Goal: Task Accomplishment & Management: Complete application form

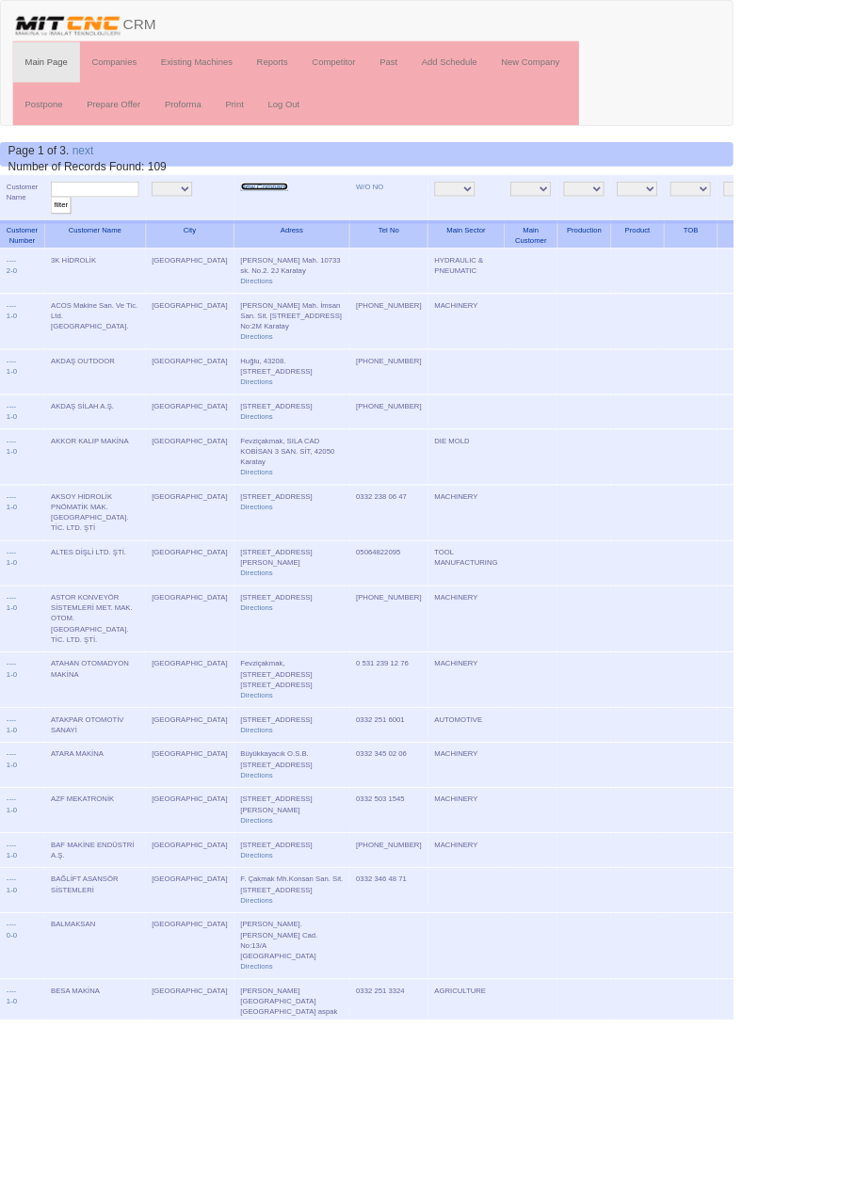
click at [281, 217] on link "New Company" at bounding box center [308, 217] width 56 height 9
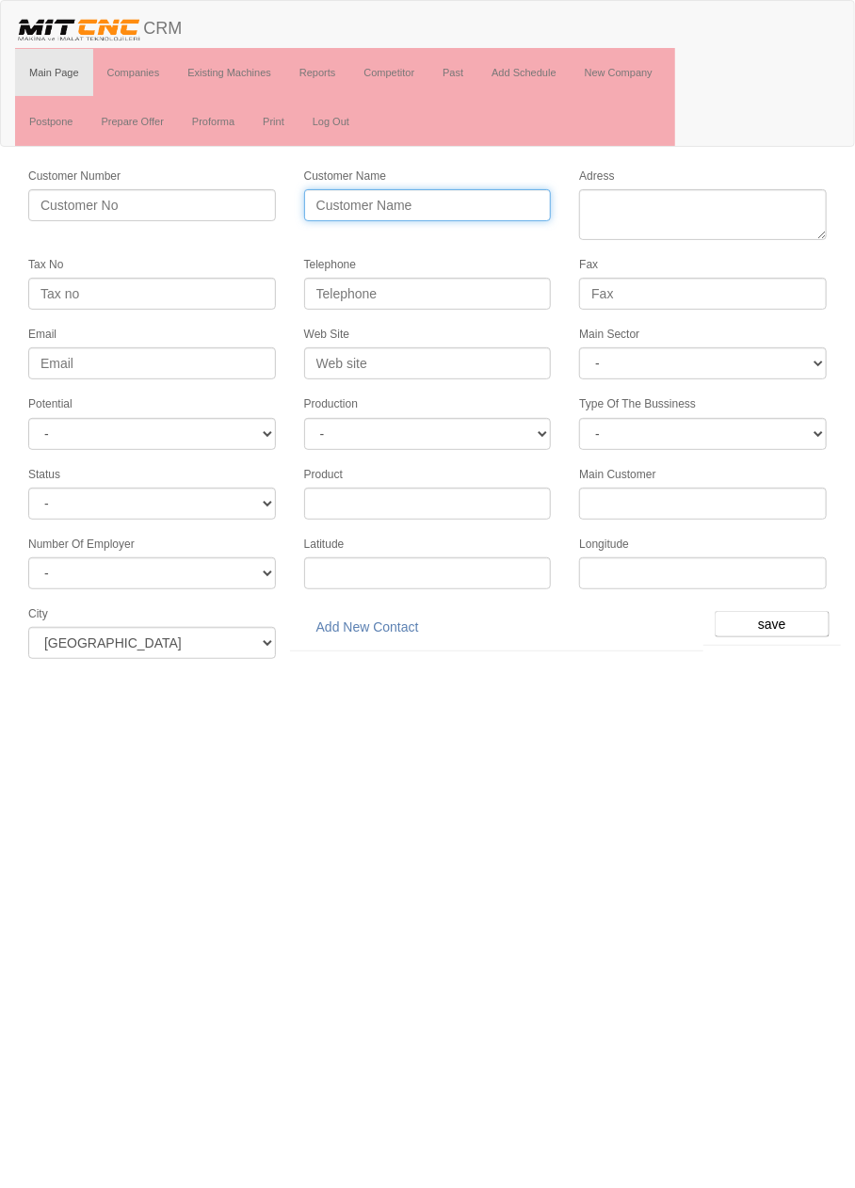
click at [485, 196] on input "Customer Name" at bounding box center [428, 205] width 248 height 32
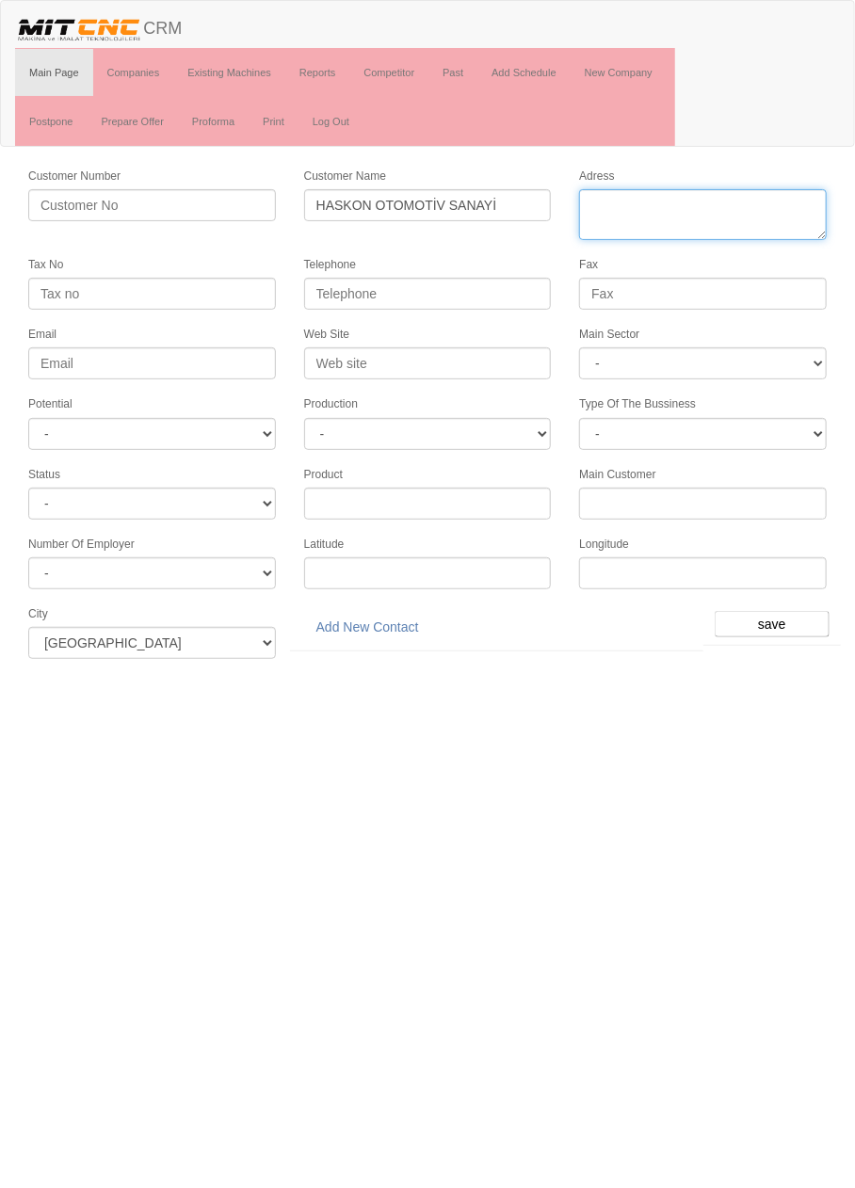
click at [682, 199] on textarea "Adress" at bounding box center [703, 214] width 248 height 51
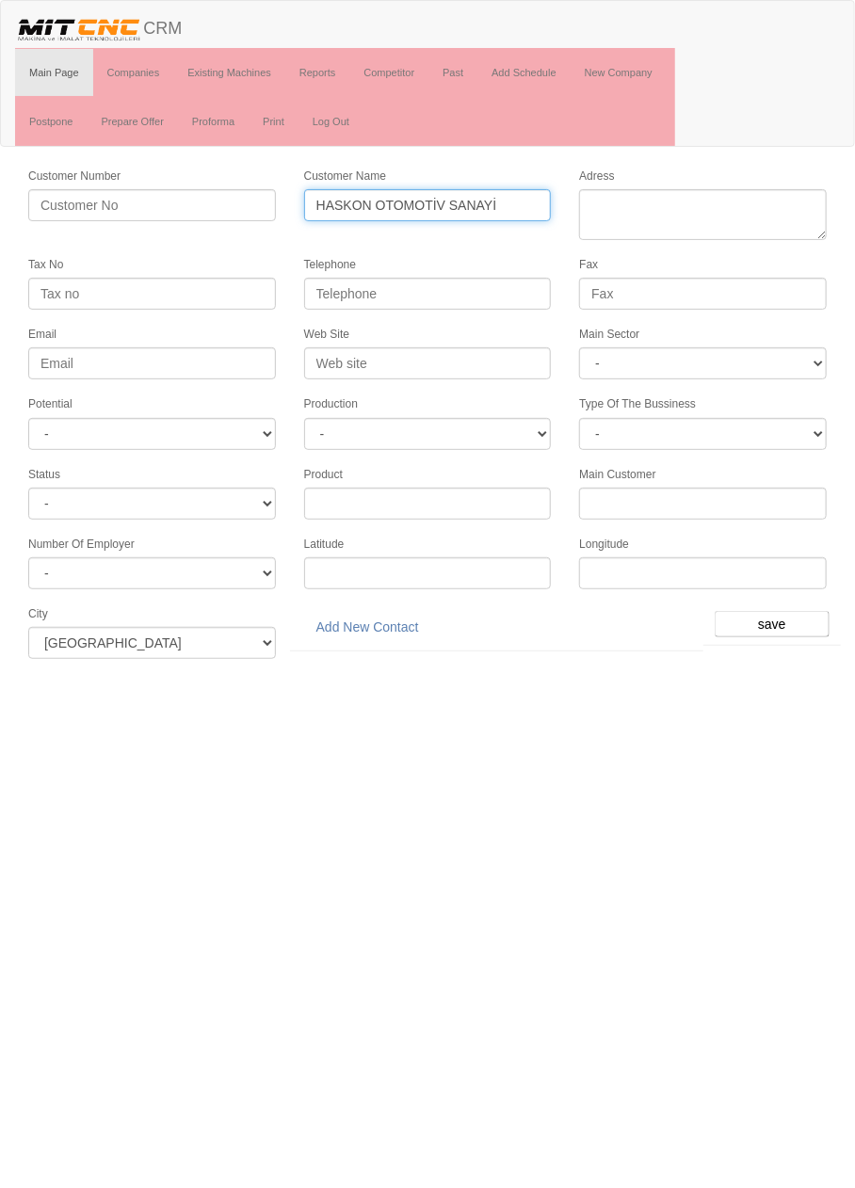
click at [500, 205] on input "HASKON OTOMOTİV SANAYİ" at bounding box center [428, 205] width 248 height 32
type input "[DEMOGRAPHIC_DATA] BAĞLANTI ELEMANLARI"
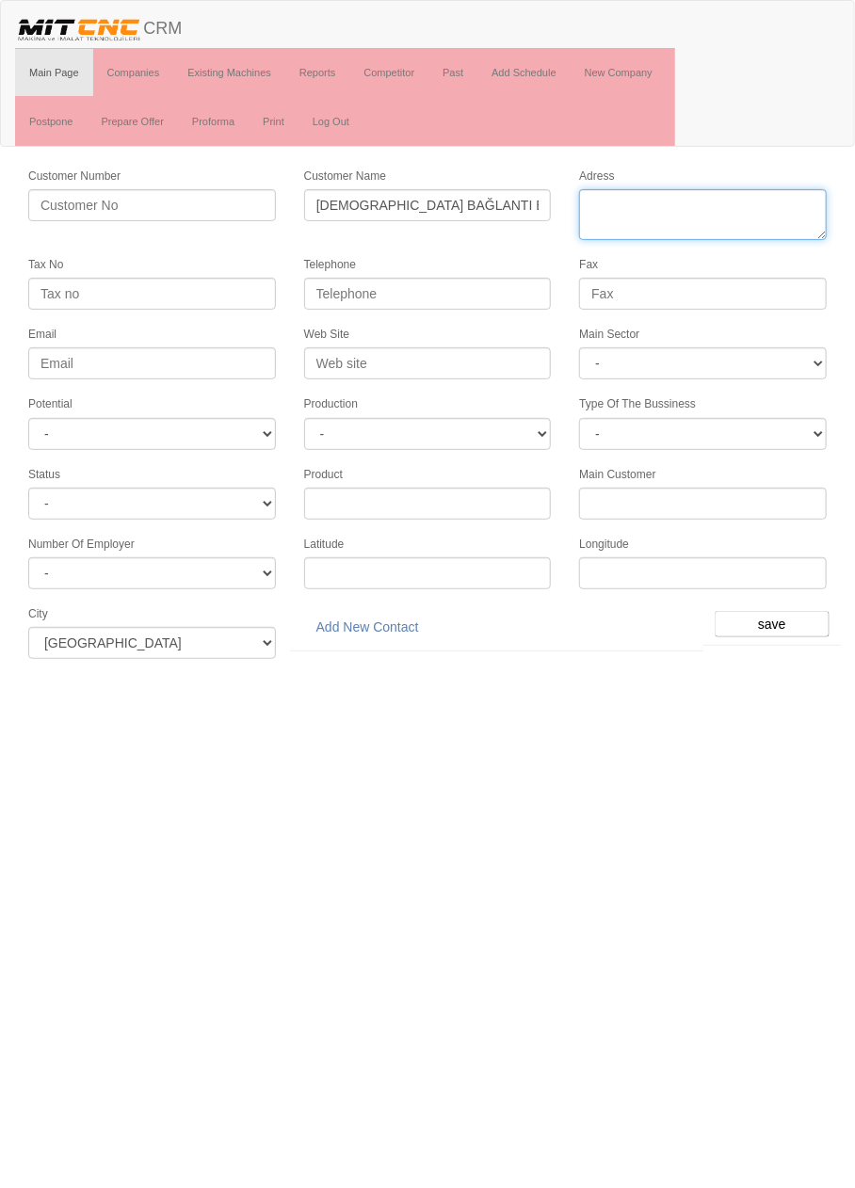
click at [756, 209] on textarea "Adress" at bounding box center [703, 214] width 248 height 51
paste textarea "Fevzi Makmak Mh. 10726 Sk. No:35 Konsan Sanayi Sitesi Karatay"
type textarea "Fevzi Makmak Mh. 10726 Sk. No:35 Konsan Sanayi Sitesi Karatay"
click at [783, 219] on textarea "Adress" at bounding box center [703, 214] width 248 height 51
click at [783, 224] on textarea "Adress" at bounding box center [703, 214] width 248 height 51
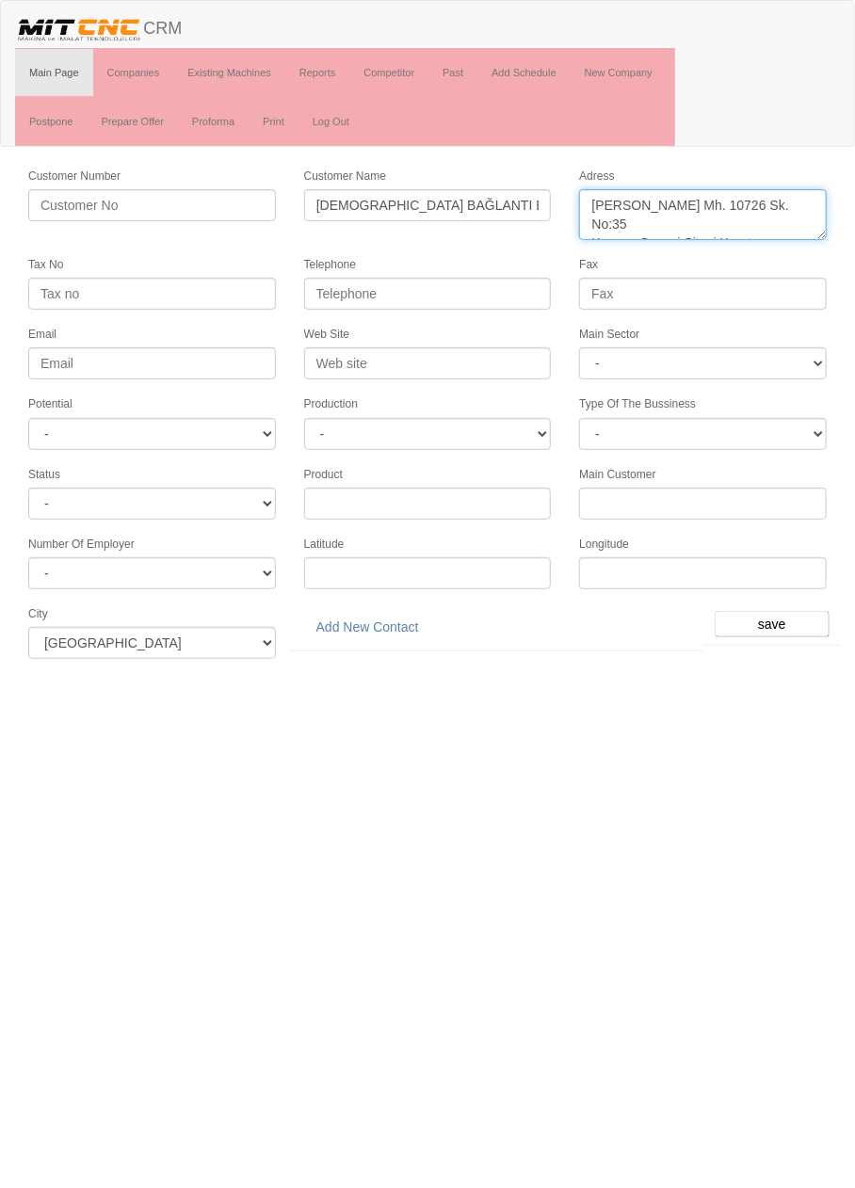
click at [784, 224] on textarea "Adress" at bounding box center [703, 214] width 248 height 51
paste textarea "FEVZİÇAKMAK MAH. 10758. SK. B BLOK B BLOK / 4 A [GEOGRAPHIC_DATA] / [GEOGRAPHIC…"
type textarea "FEVZİÇAKMAK MAH. 10758. SK. B BLOK B BLOK / 4 A [GEOGRAPHIC_DATA] / [GEOGRAPHIC…"
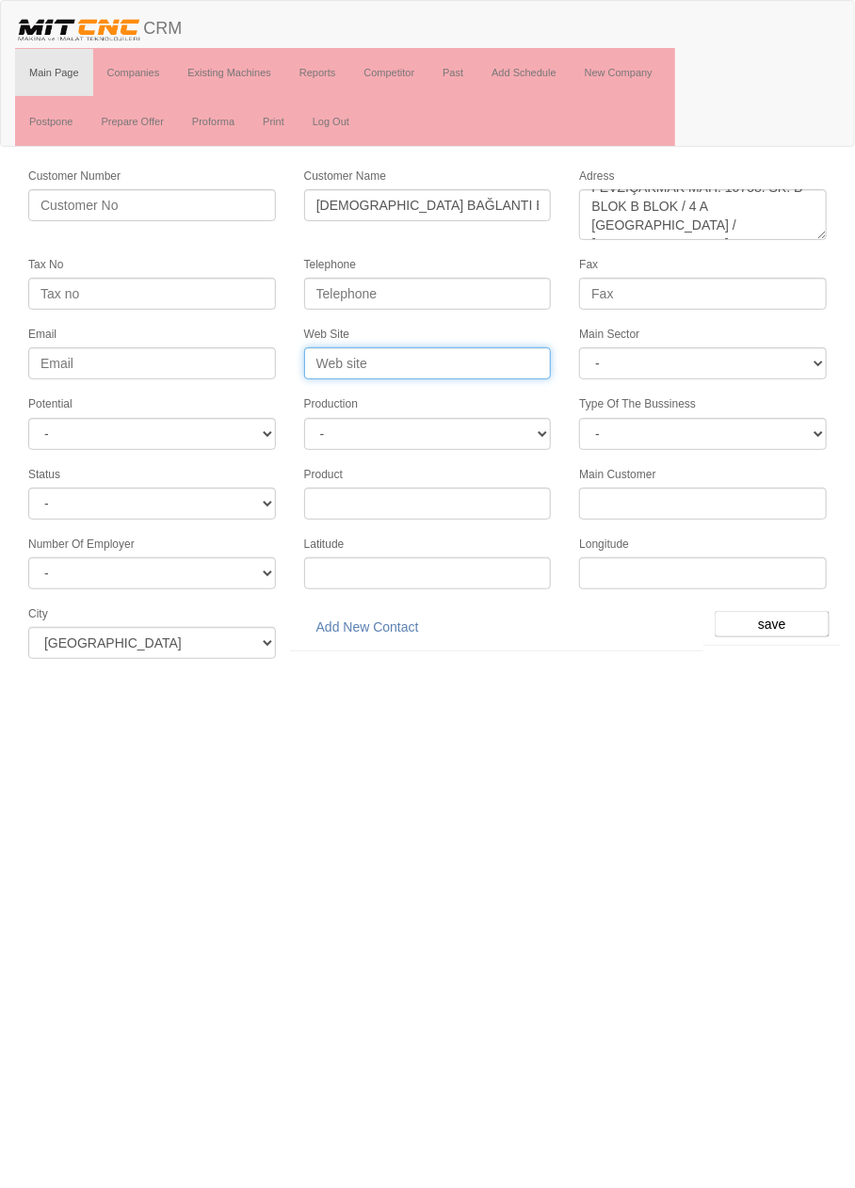
click at [502, 356] on input "Web Site" at bounding box center [428, 363] width 248 height 32
click at [470, 353] on input "Web Site" at bounding box center [428, 363] width 248 height 32
type input "H"
type input "[DOMAIN_NAME]"
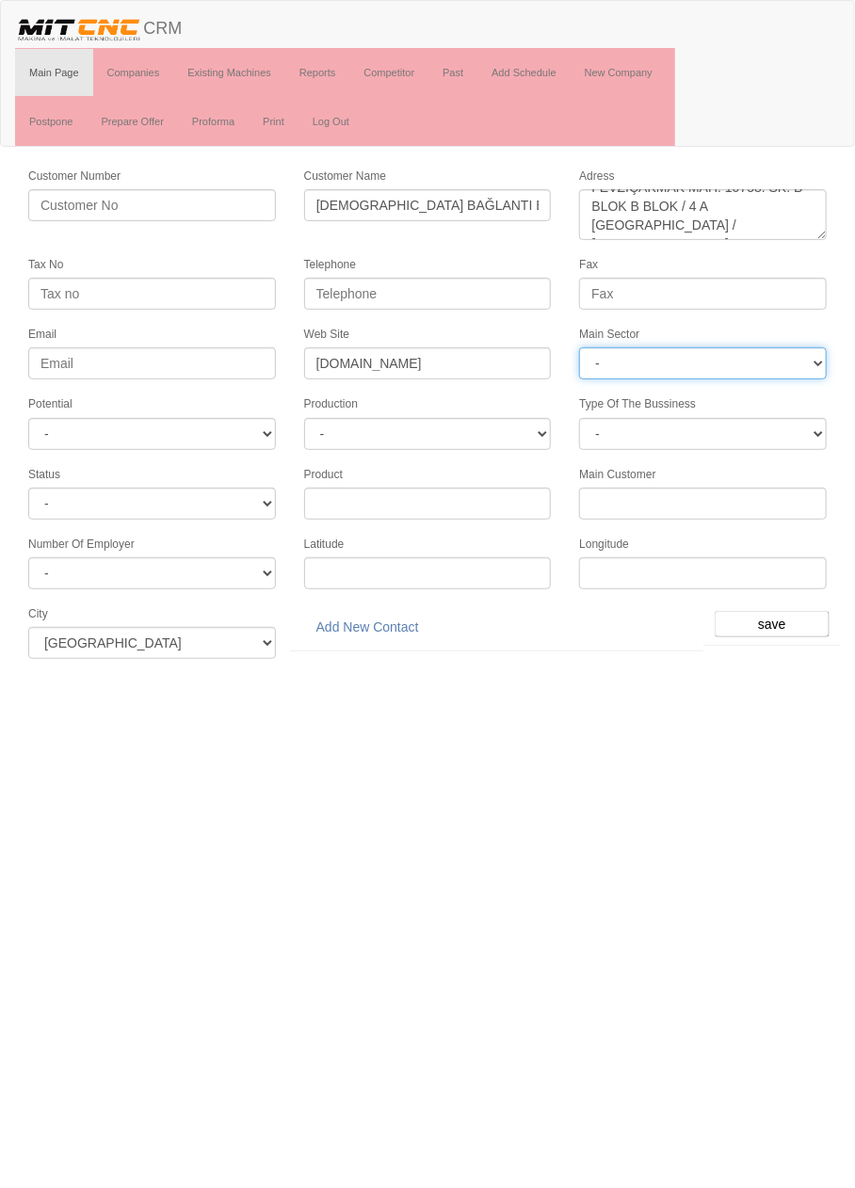
click at [775, 354] on select "- DIE MOLD MACHINERY DEFENCE ELECTRICAL COMPONENTS MEDICAL TOOL MANUFACTURING J…" at bounding box center [703, 363] width 248 height 32
select select "370"
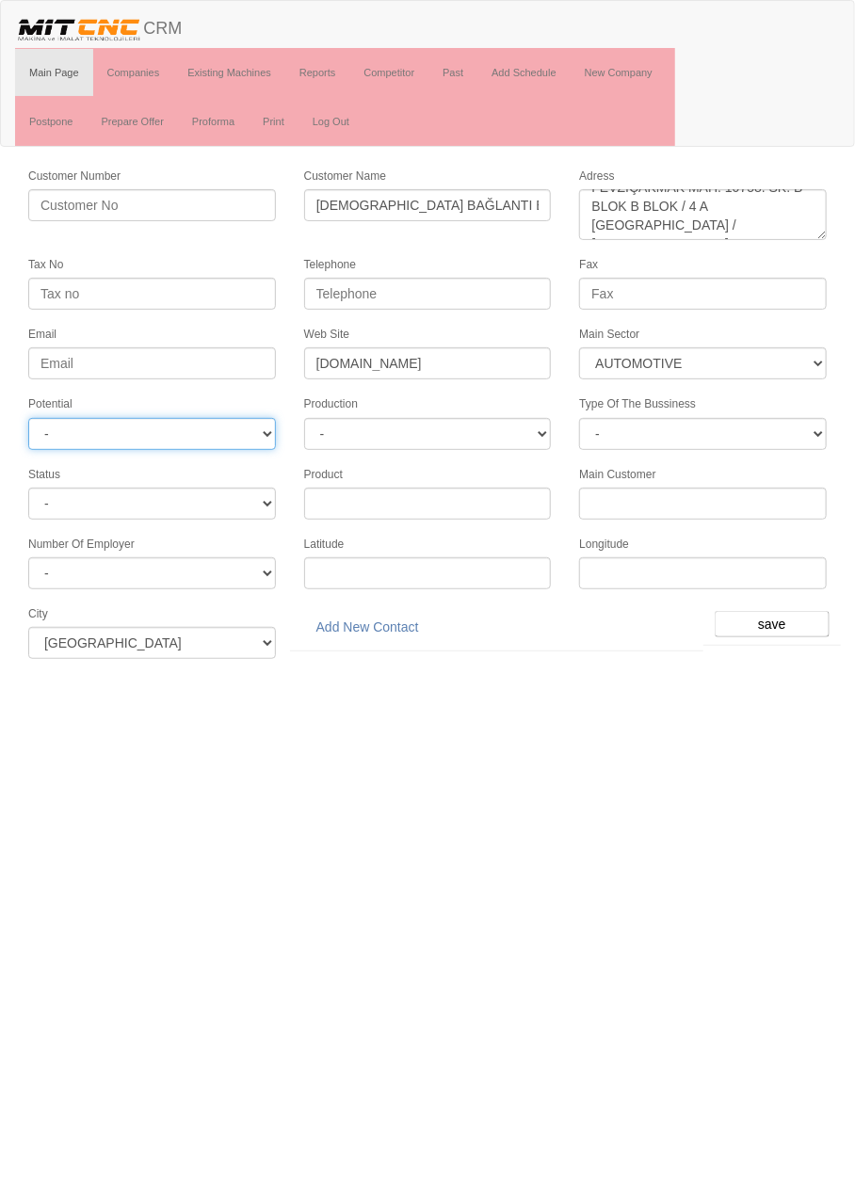
click at [249, 420] on select "- A1 A2 A3 B1 B2 B3 C1 C2 C3" at bounding box center [152, 434] width 248 height 32
select select "5"
click at [505, 293] on input "Telephone" at bounding box center [428, 294] width 248 height 32
paste input "+903322489090"
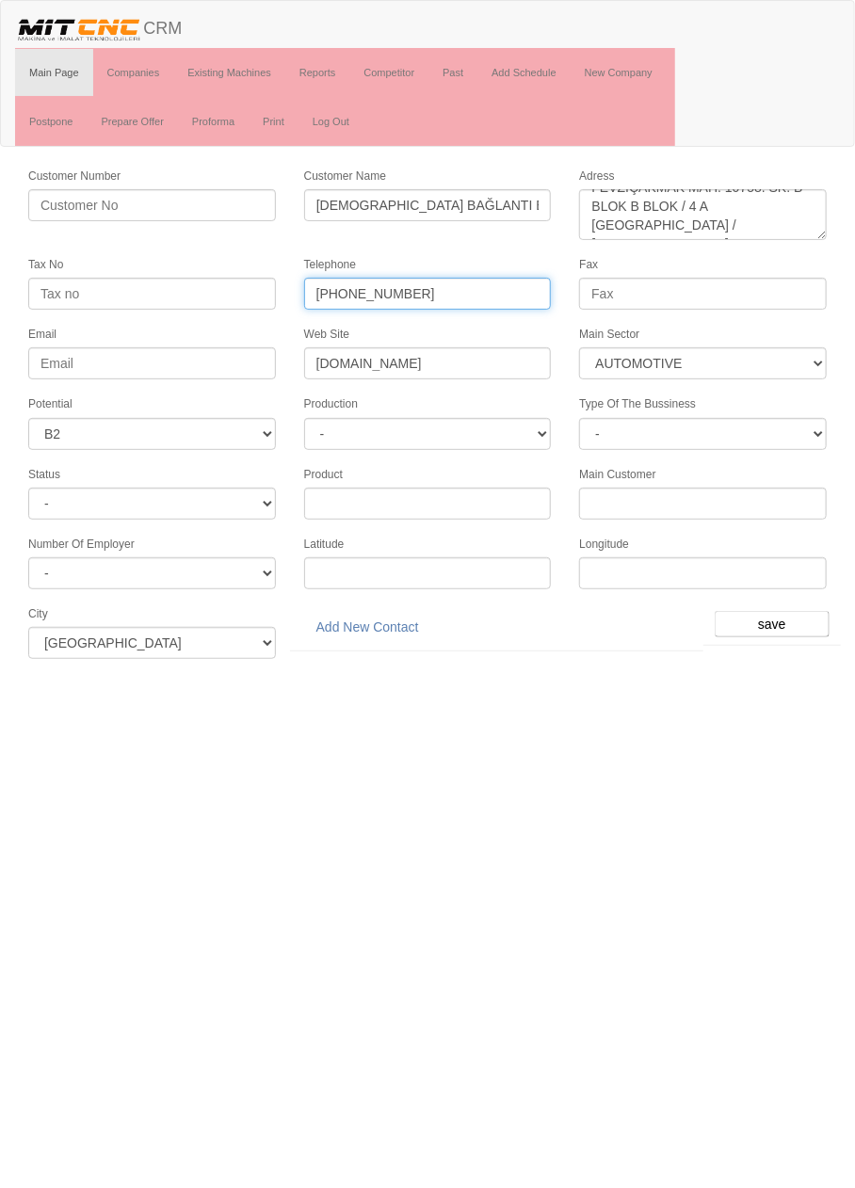
click at [334, 291] on input "+903322489090" at bounding box center [428, 294] width 248 height 32
click at [358, 286] on input "03322489090" at bounding box center [428, 294] width 248 height 32
click at [379, 292] on input "0332 2489090" at bounding box center [428, 294] width 248 height 32
type input "0332 248 9090"
click at [800, 611] on input "save" at bounding box center [771, 624] width 115 height 26
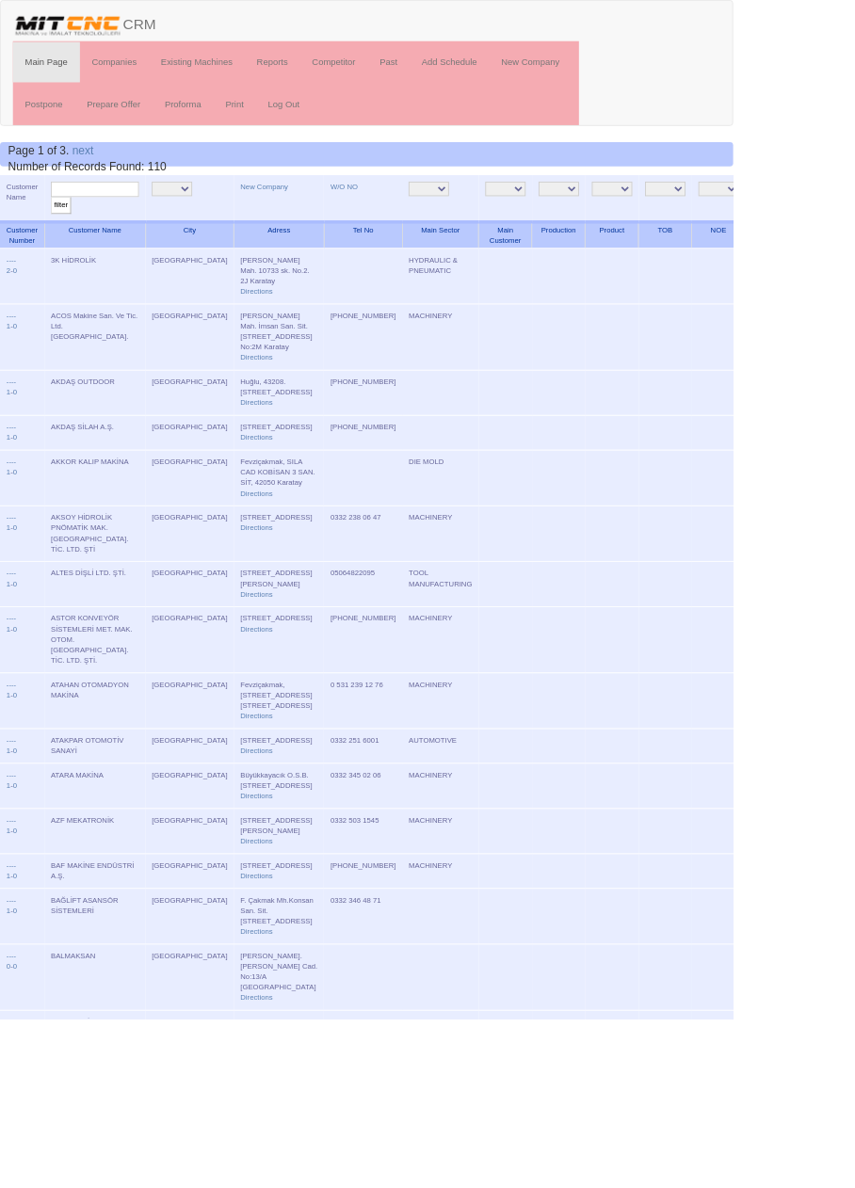
click at [125, 220] on input "text" at bounding box center [110, 221] width 103 height 18
type input "haskon"
click at [59, 230] on input "filter" at bounding box center [71, 240] width 24 height 20
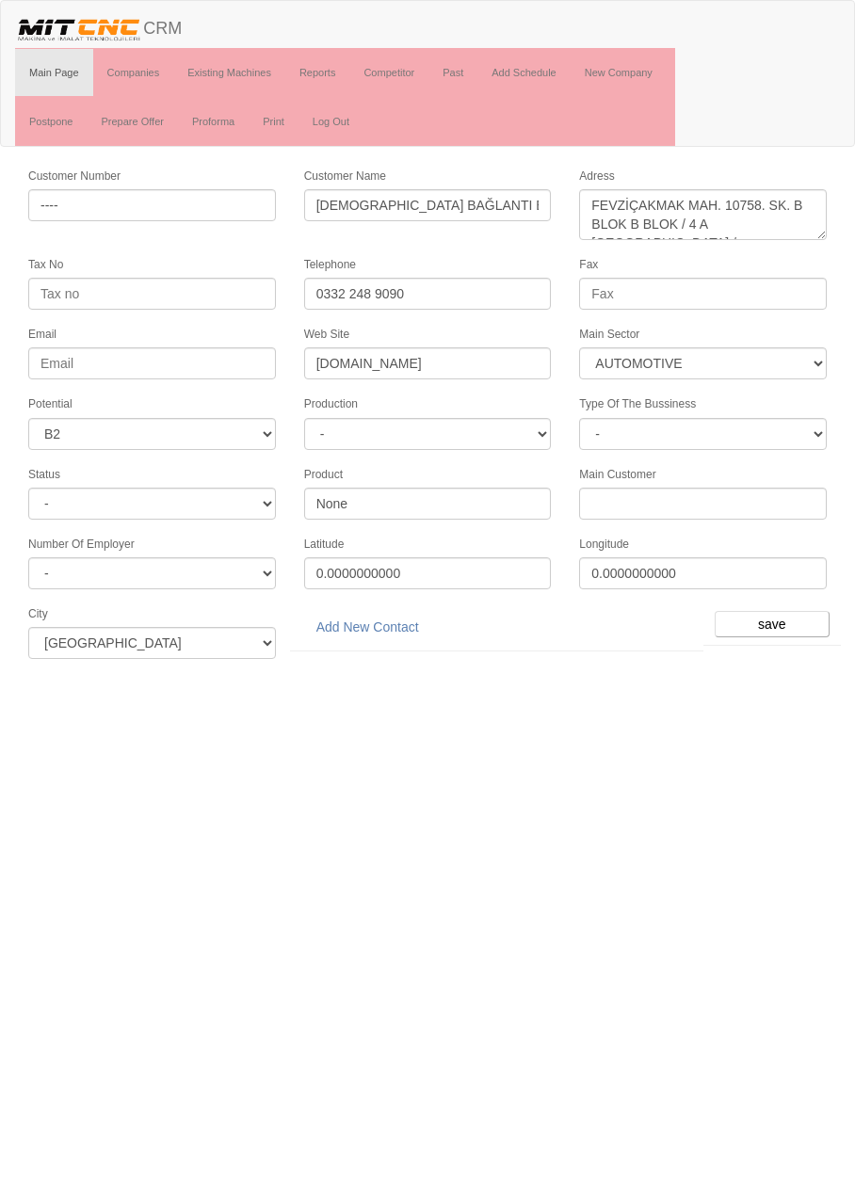
select select "370"
select select "5"
click at [399, 611] on link "Add New Contact" at bounding box center [367, 627] width 127 height 32
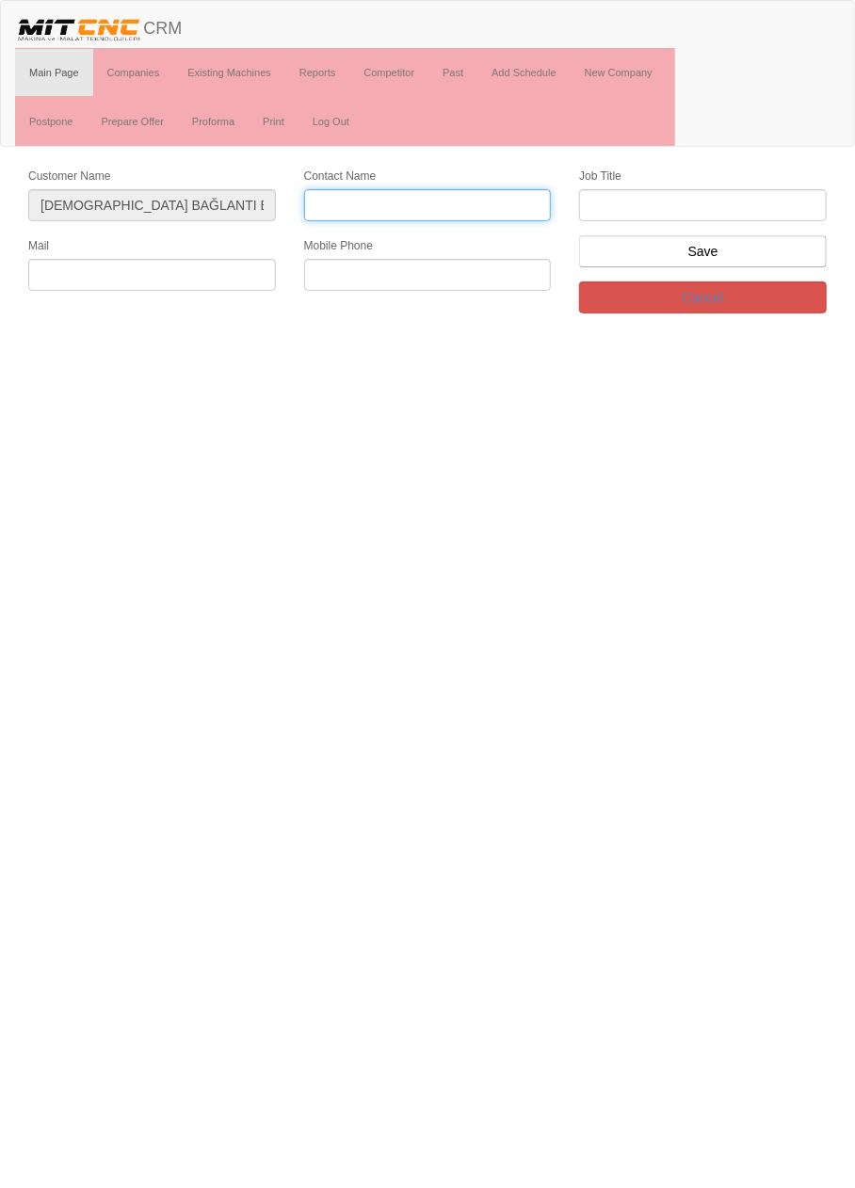
click at [493, 209] on input "Contact Name" at bounding box center [428, 205] width 248 height 32
type input "Ali Dadak"
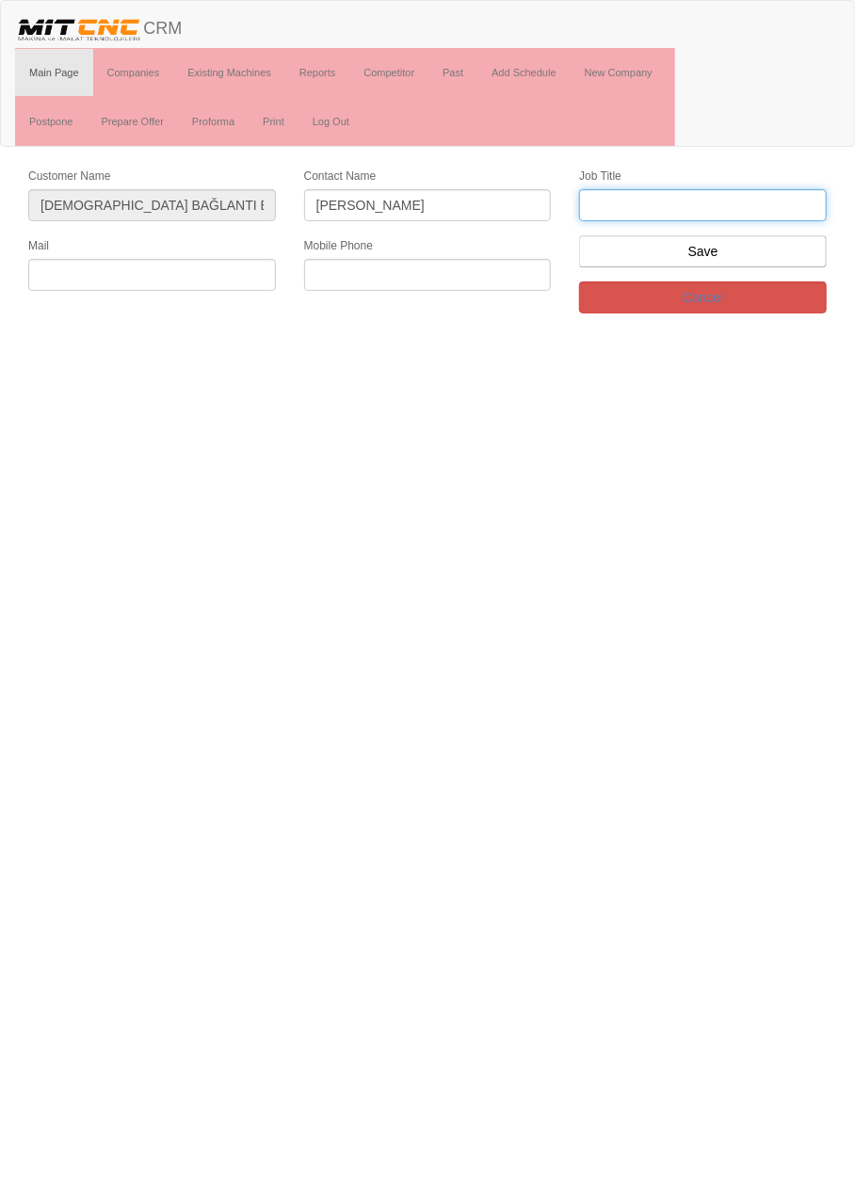
click at [707, 190] on input "text" at bounding box center [703, 205] width 248 height 32
type input "satınalma"
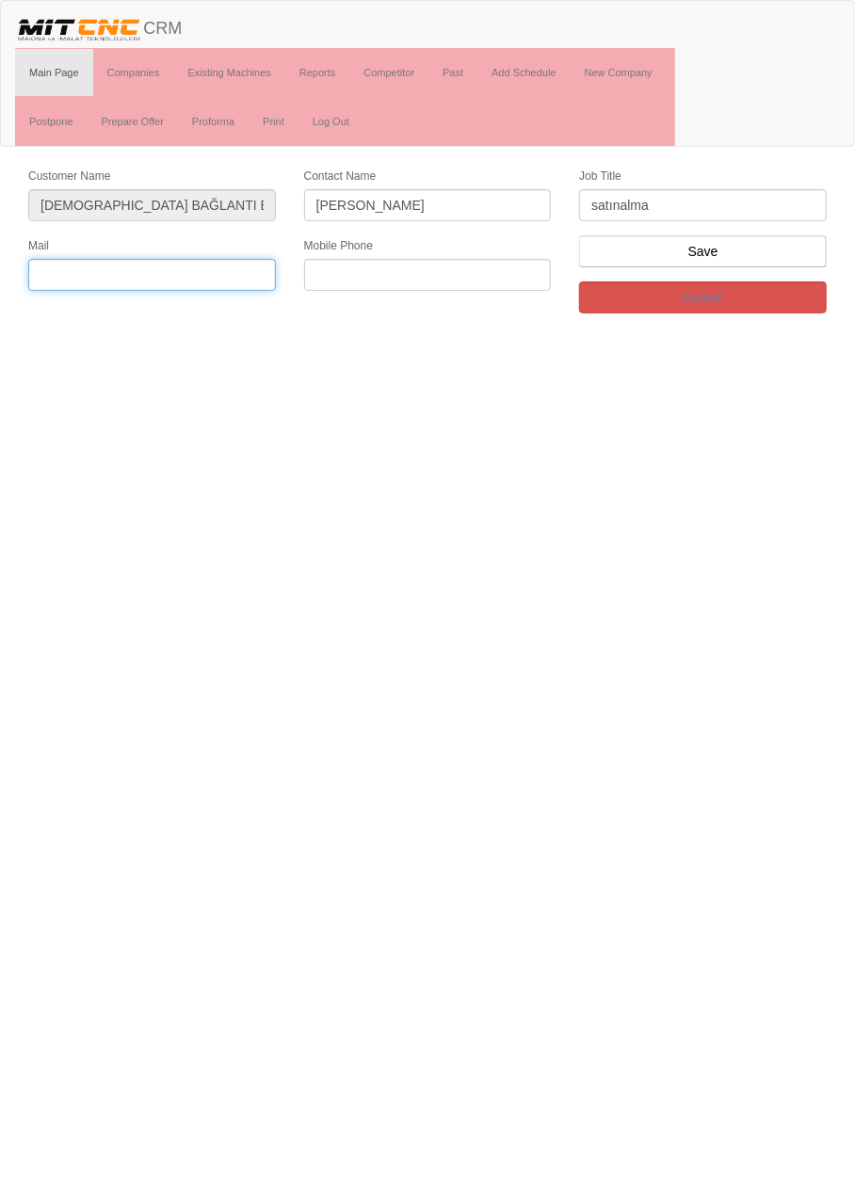
click at [172, 263] on input "text" at bounding box center [152, 275] width 248 height 32
paste input "haskonbaglanti[at]gmail.com"
click at [160, 275] on input "haskonbaglanti[at]gmail.com" at bounding box center [152, 275] width 248 height 32
type input "[EMAIL_ADDRESS][DOMAIN_NAME]"
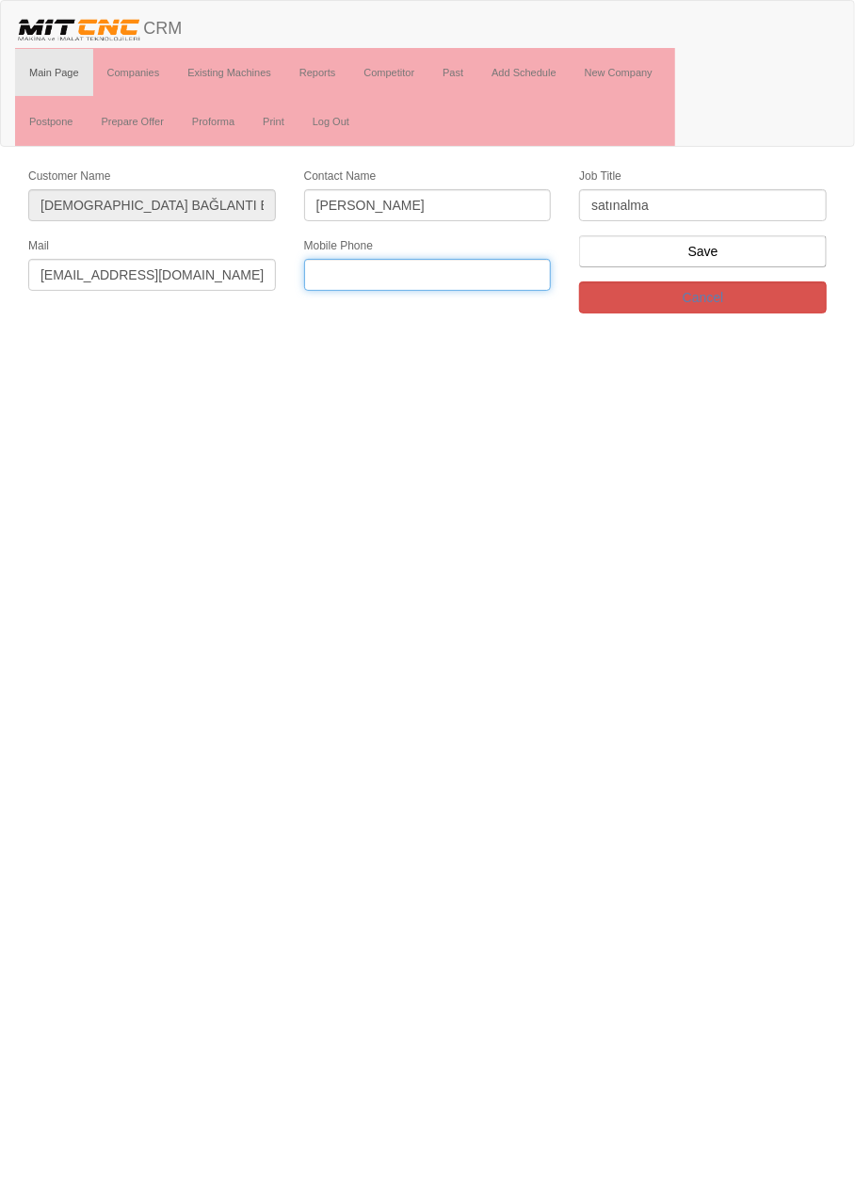
click at [443, 265] on input "text" at bounding box center [428, 275] width 248 height 32
paste input "05442163201"
click at [348, 276] on input "05442163201" at bounding box center [428, 275] width 248 height 32
click at [375, 274] on input "0544 2163201" at bounding box center [428, 275] width 248 height 32
type input "0544 216 3201"
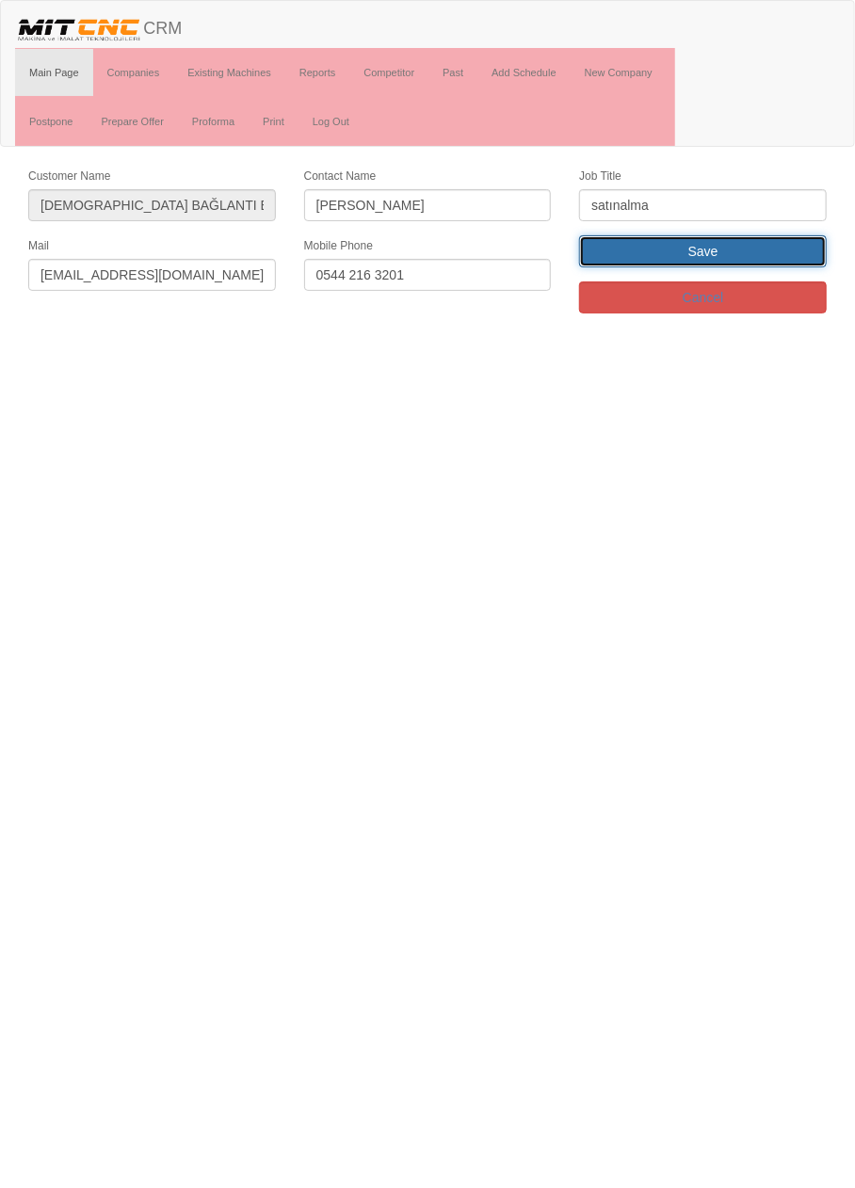
click at [756, 255] on input "Save" at bounding box center [703, 251] width 248 height 32
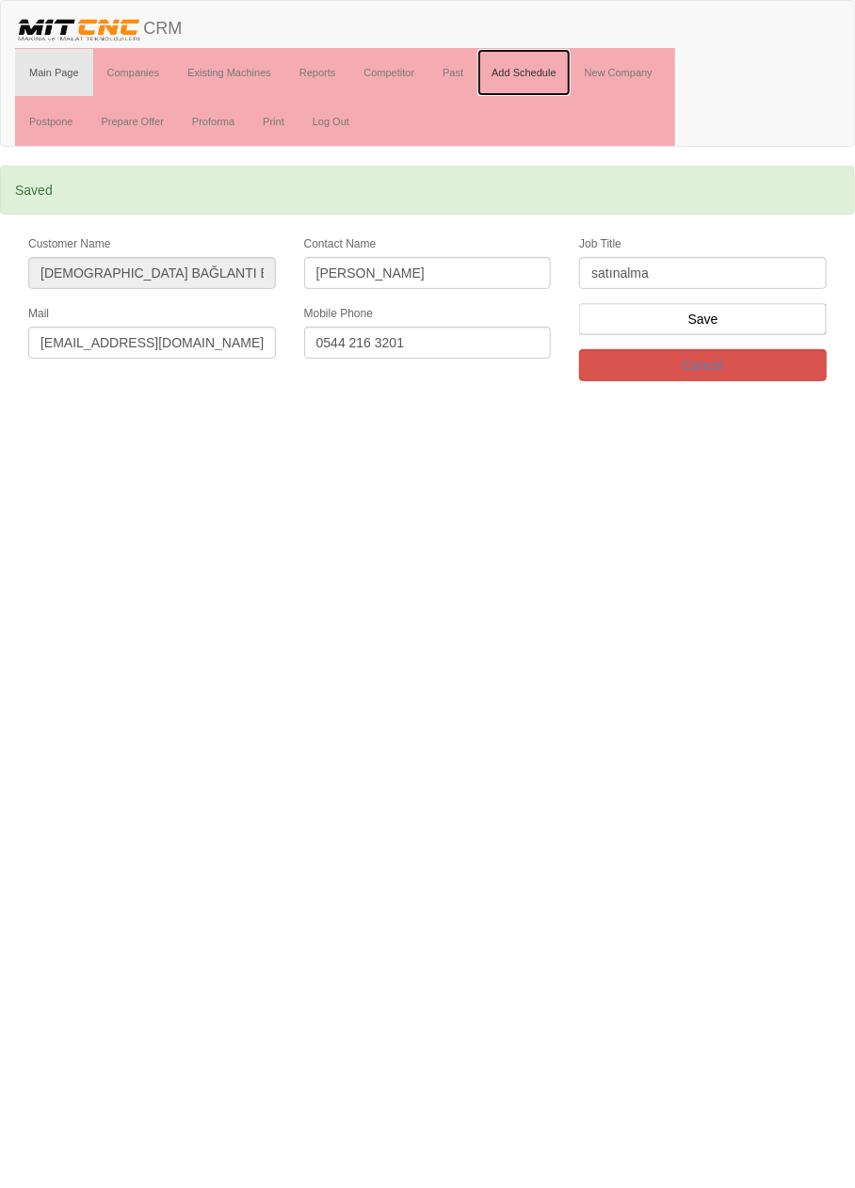
click at [537, 71] on link "Add Schedule" at bounding box center [523, 72] width 93 height 47
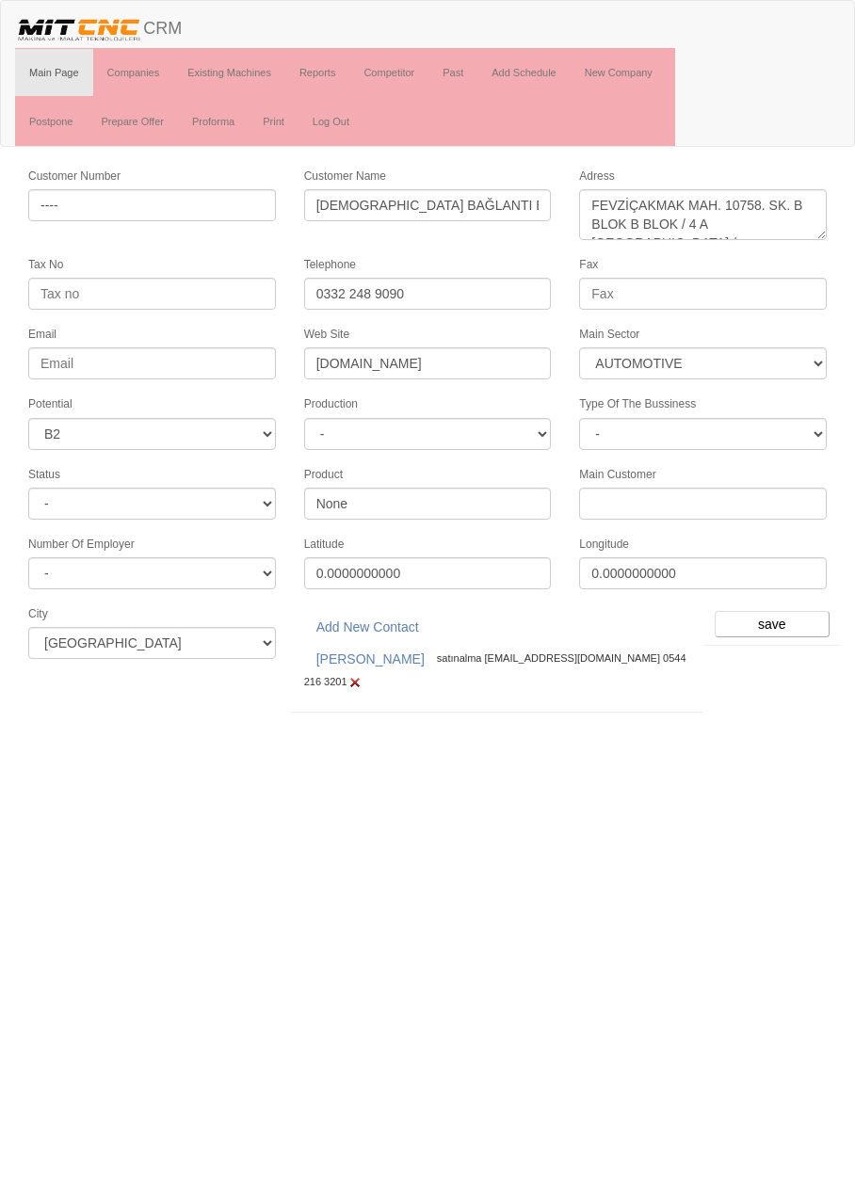
select select "370"
select select "5"
click at [762, 611] on input "save" at bounding box center [771, 624] width 115 height 26
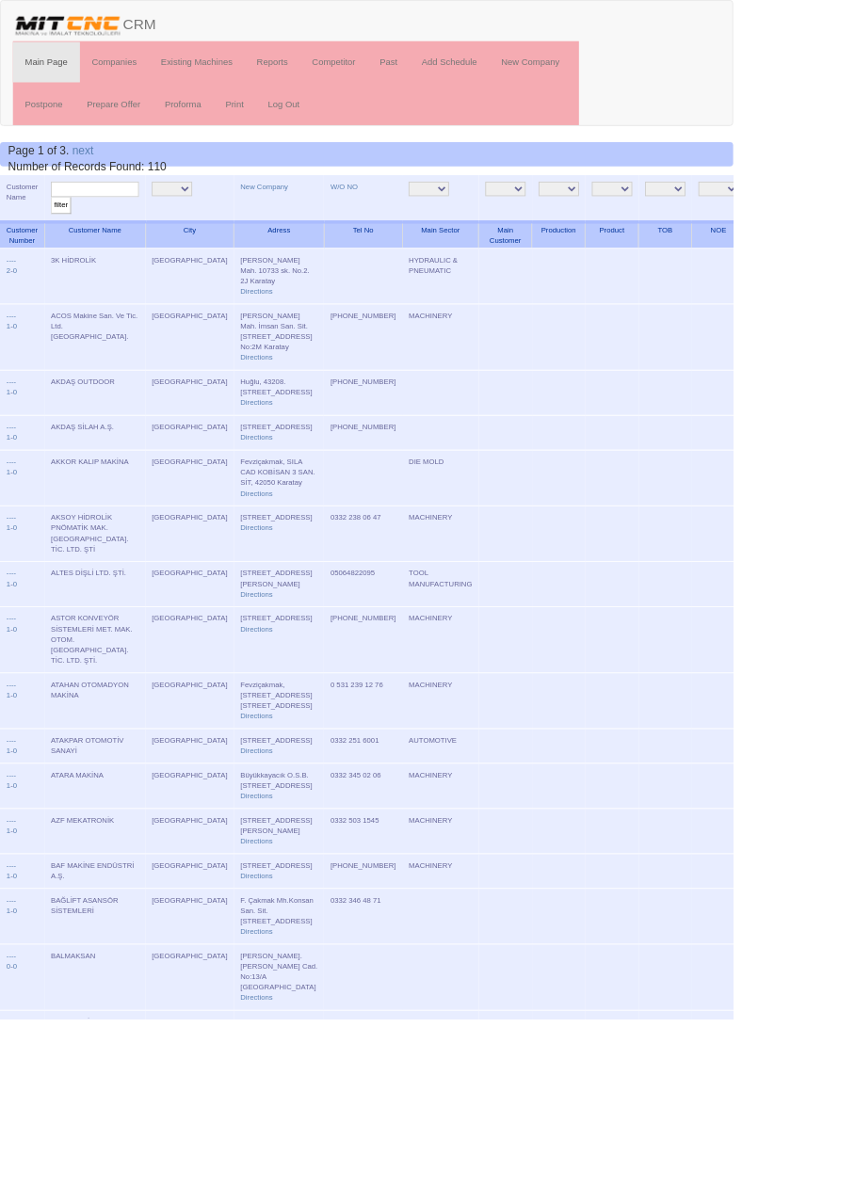
click at [147, 221] on input "text" at bounding box center [110, 221] width 103 height 18
type input "Haskon"
click at [59, 230] on input "filter" at bounding box center [71, 240] width 24 height 20
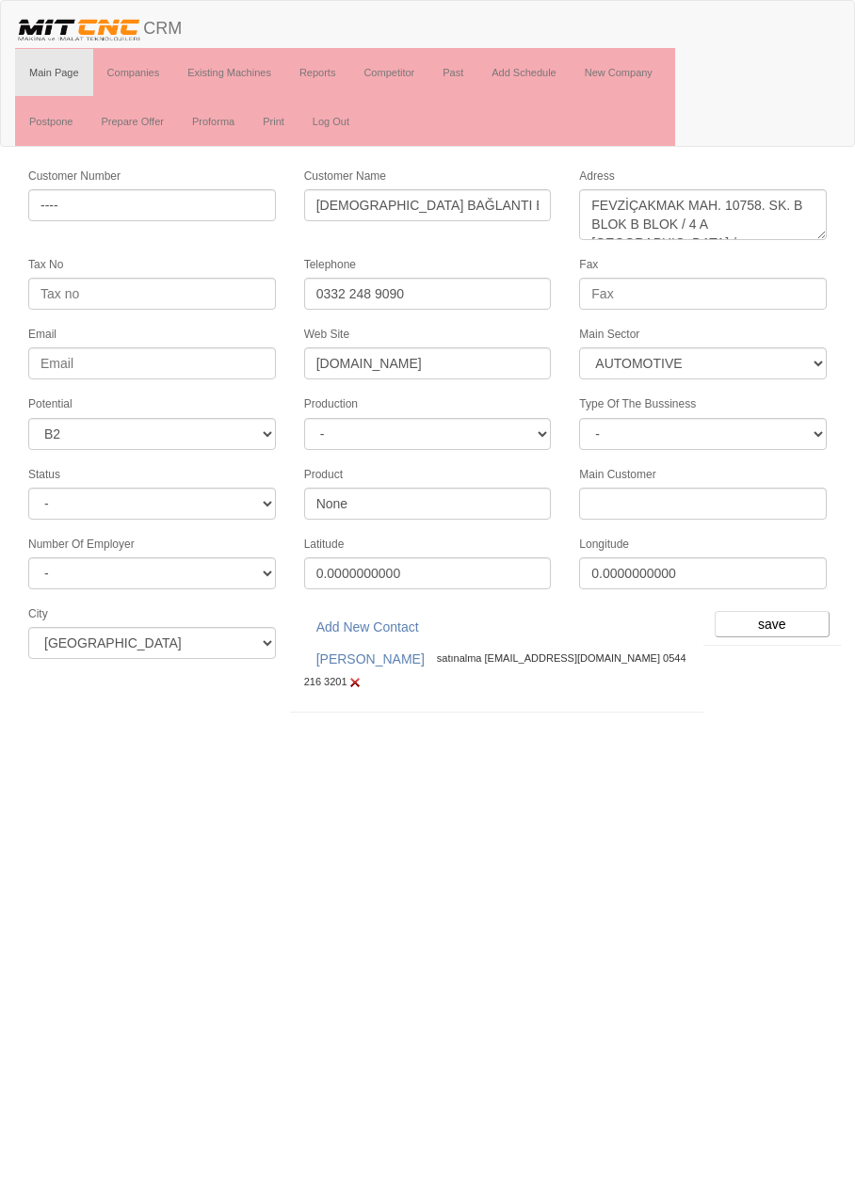
select select "370"
select select "5"
click at [354, 652] on link "[PERSON_NAME]" at bounding box center [370, 659] width 133 height 32
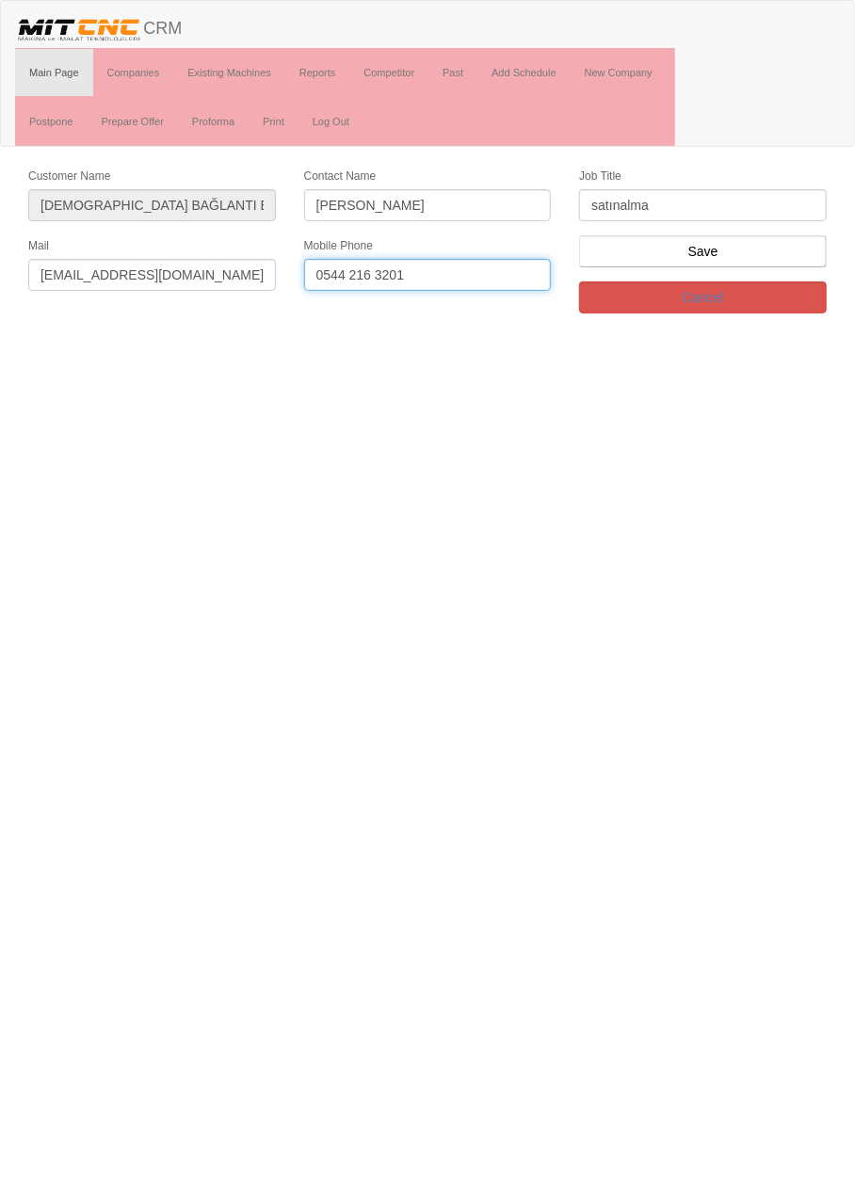
click at [486, 275] on input "0544 216 3201" at bounding box center [428, 275] width 248 height 32
type input "0544 216 3202"
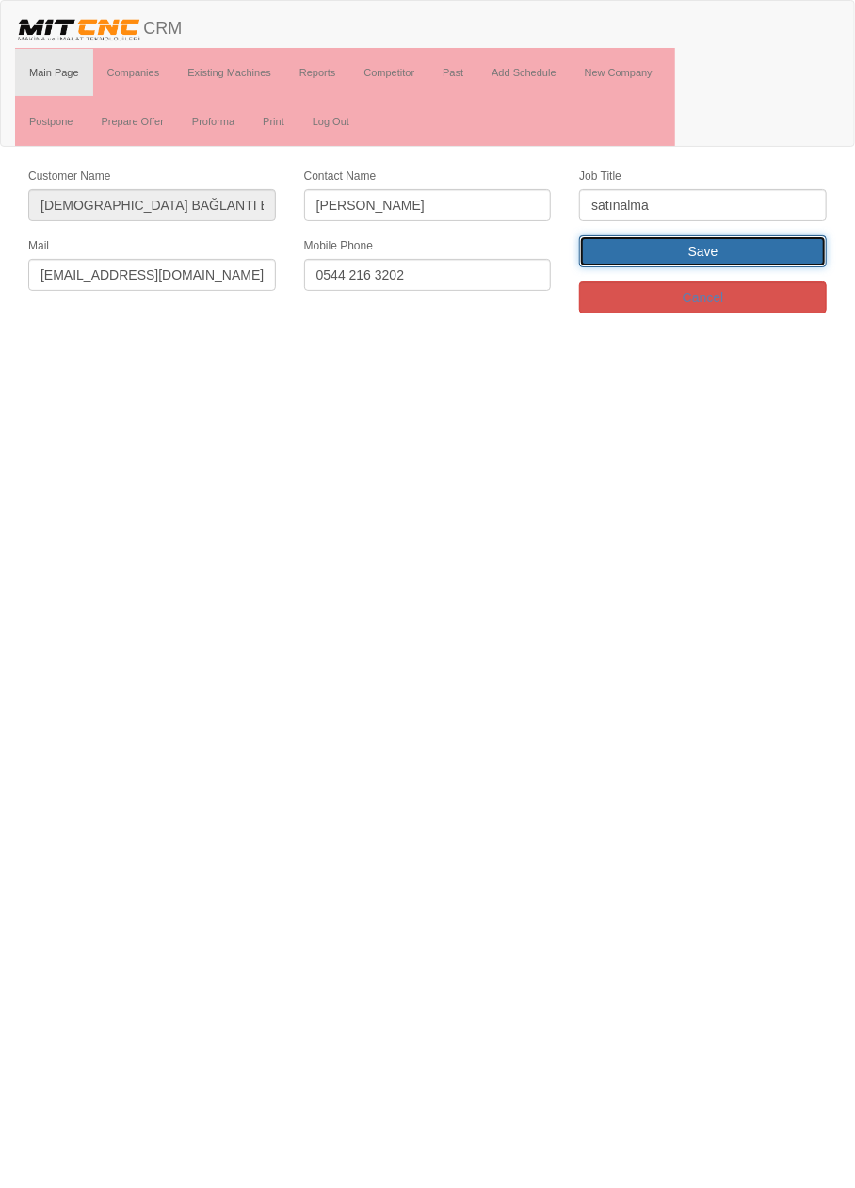
click at [749, 252] on input "Save" at bounding box center [703, 251] width 248 height 32
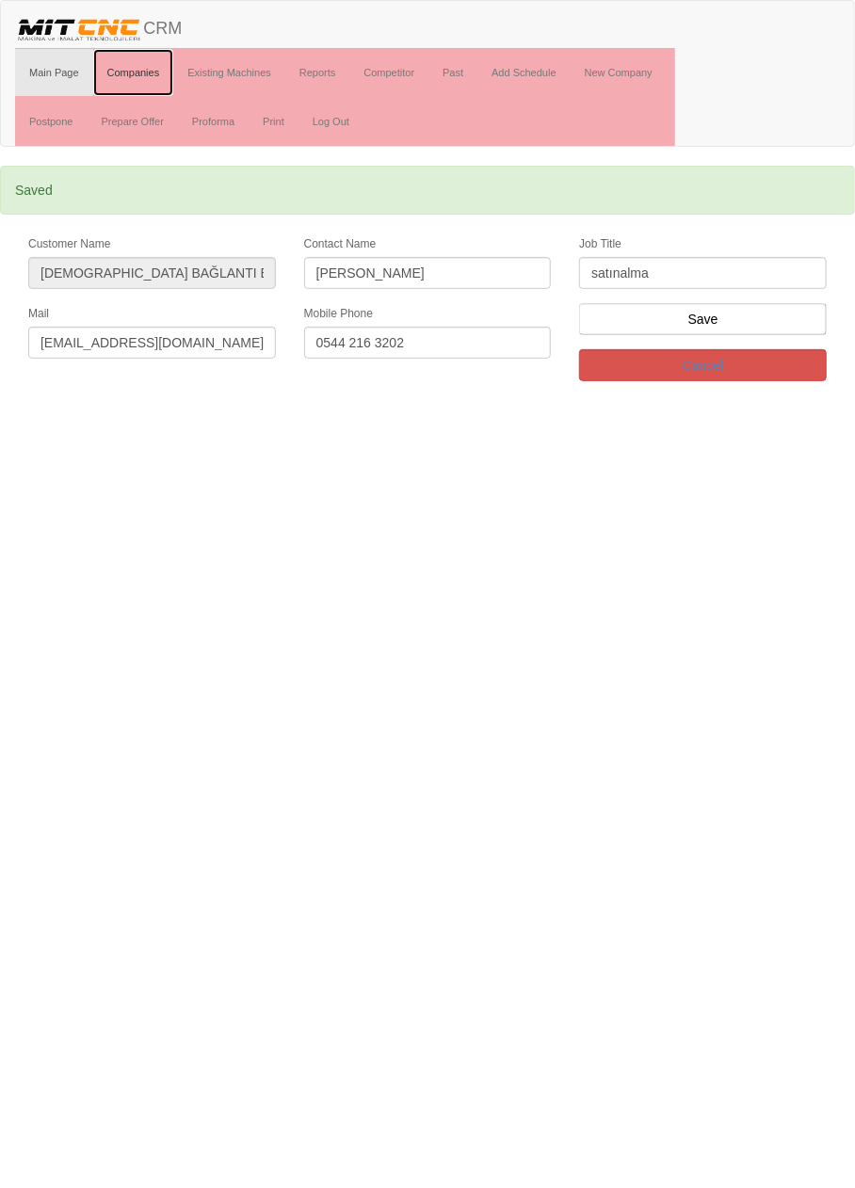
click at [137, 70] on link "Companies" at bounding box center [133, 72] width 81 height 47
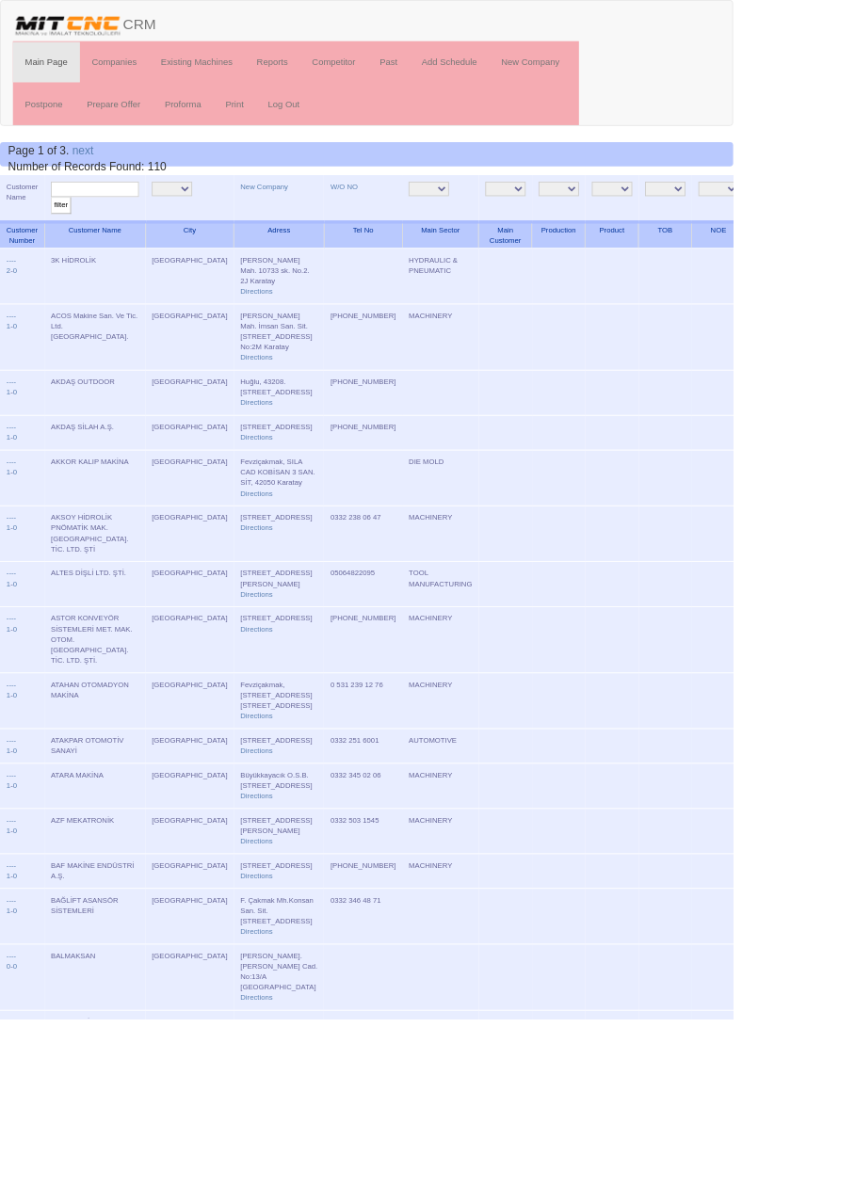
click at [134, 219] on input "text" at bounding box center [110, 221] width 103 height 18
click at [280, 216] on link "New Company" at bounding box center [308, 217] width 56 height 9
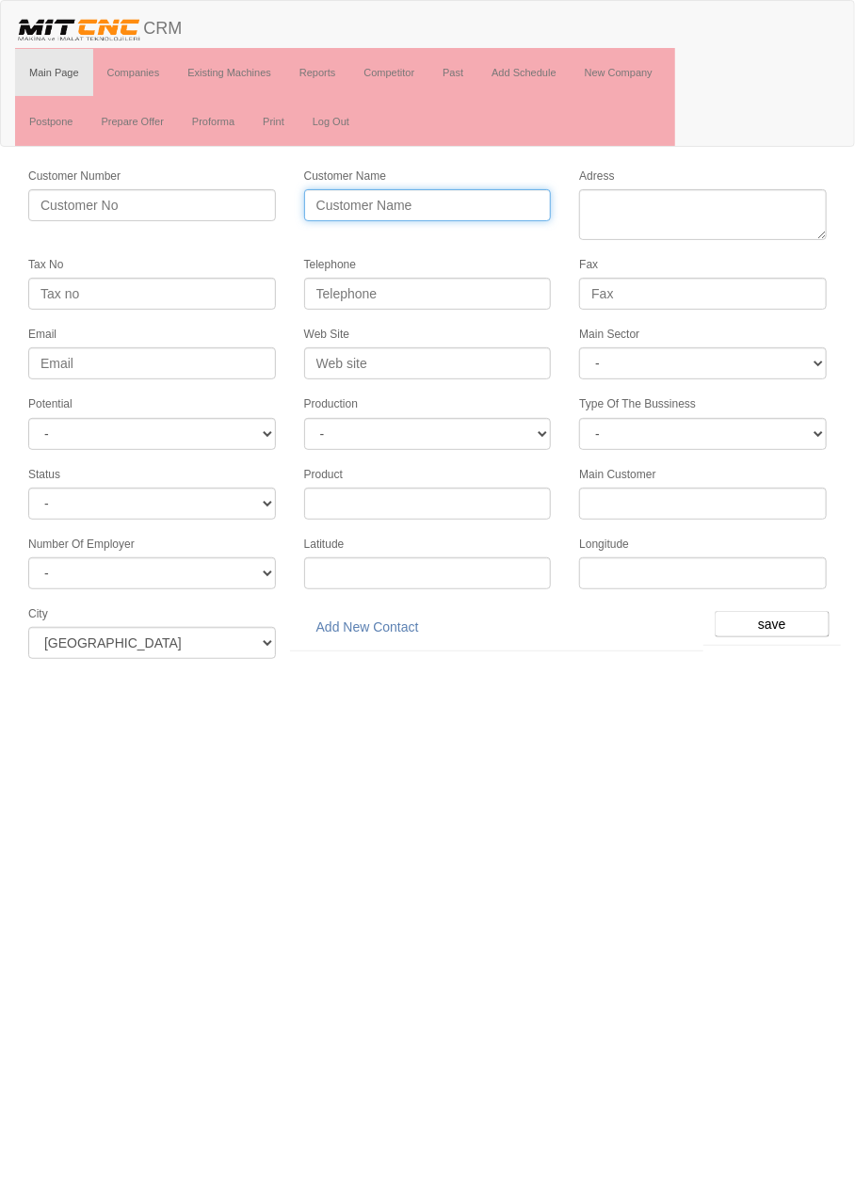
click at [470, 203] on input "Customer Name" at bounding box center [428, 205] width 248 height 32
type input "Uzman"
type input "UZMAN KALIP"
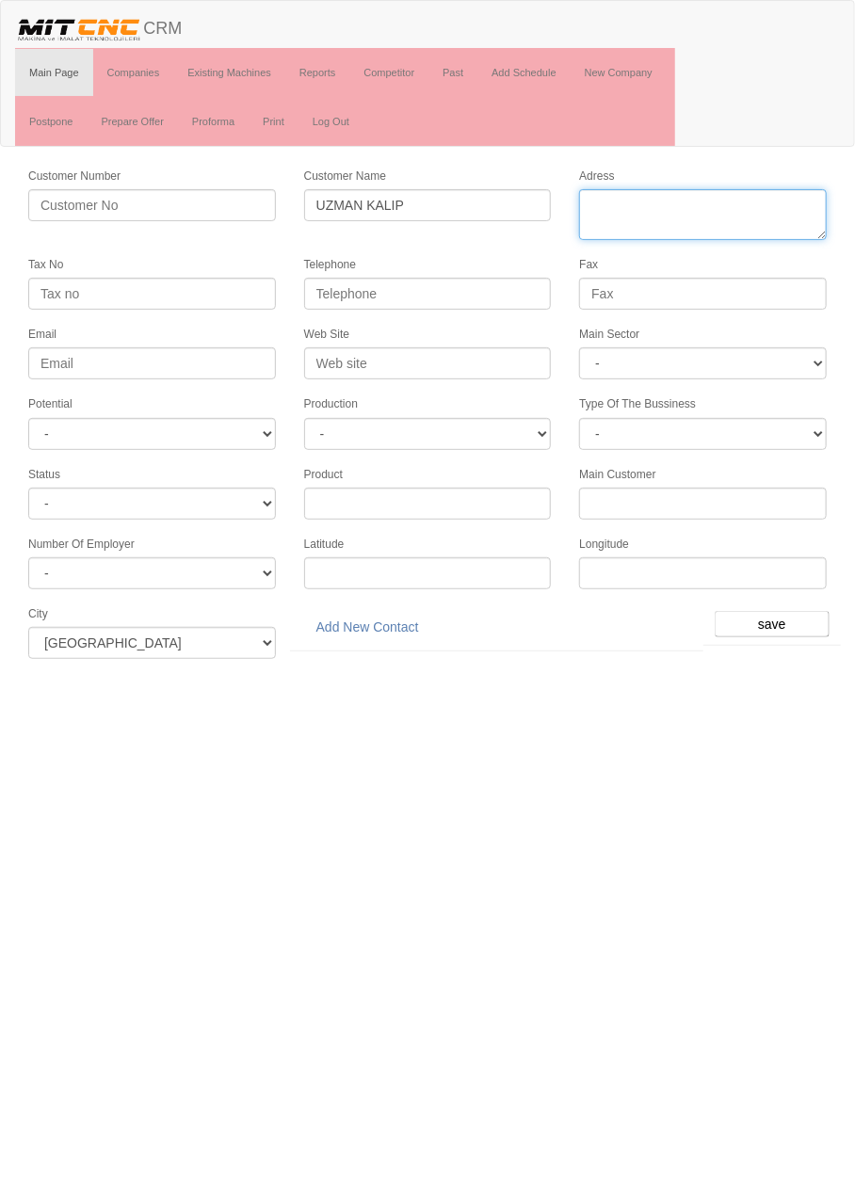
click at [716, 204] on textarea "Adress" at bounding box center [703, 214] width 248 height 51
paste textarea "[PERSON_NAME] Mah. 10757. Sok. No:6 G Karatay"
type textarea "[PERSON_NAME] Mah. 10757. Sok. No:6 G Karatay"
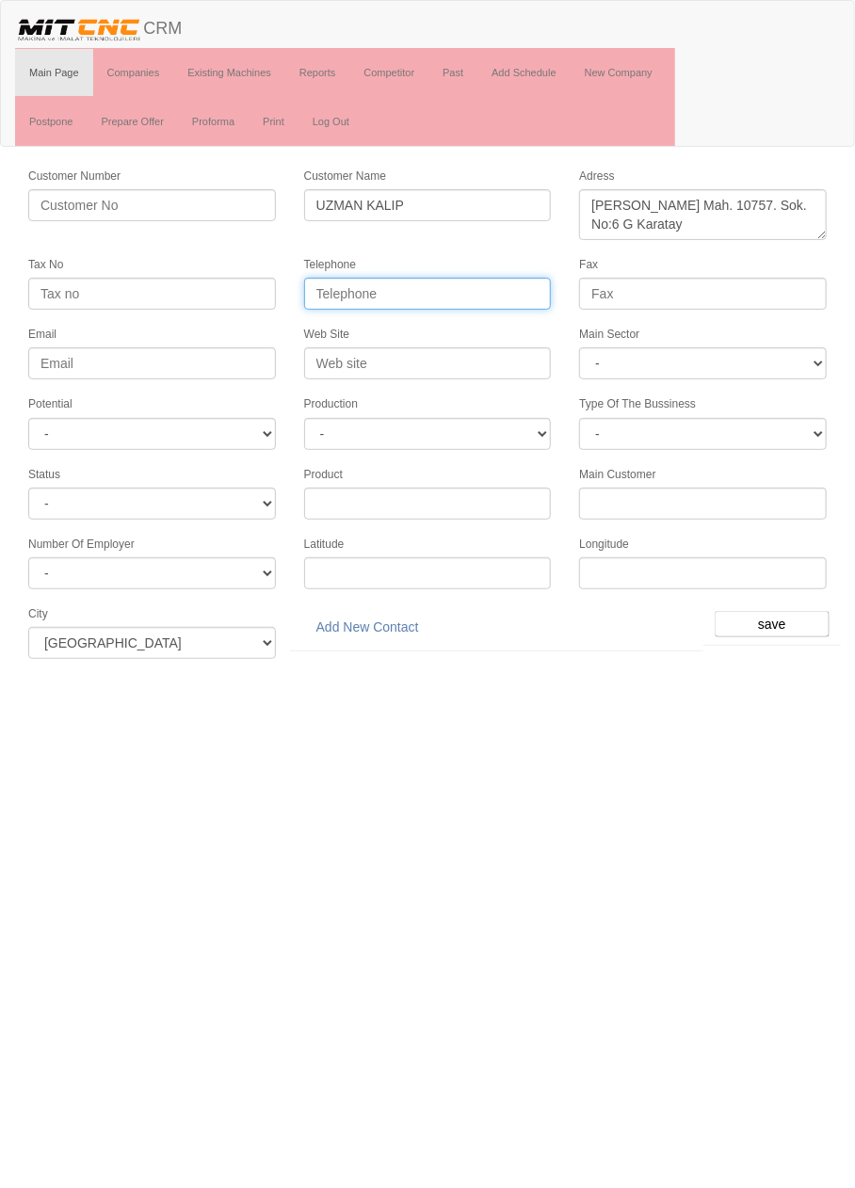
click at [508, 295] on input "Telephone" at bounding box center [428, 294] width 248 height 32
paste input "0 332 502 03 50"
type input "0 332 502 03 50"
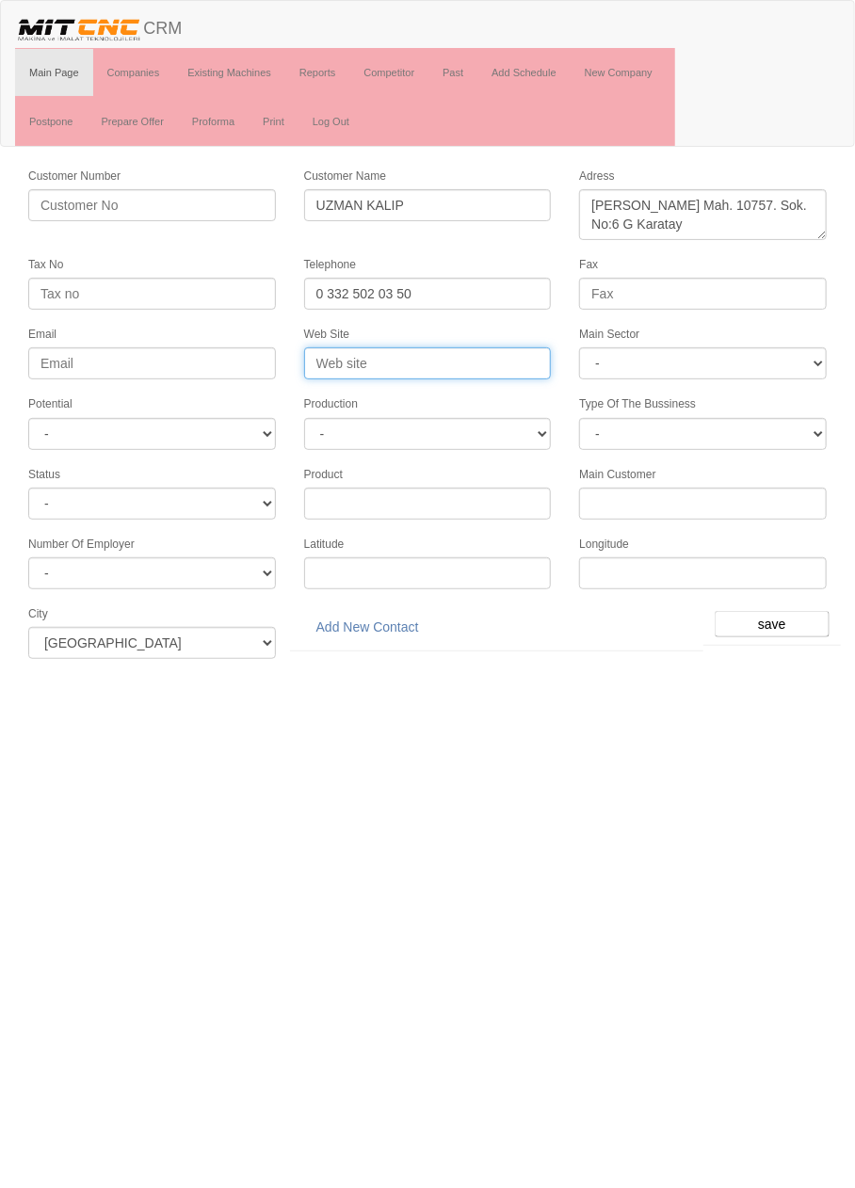
click at [514, 361] on input "Web Site" at bounding box center [428, 363] width 248 height 32
click at [497, 358] on input "Web Site" at bounding box center [428, 363] width 248 height 32
type input "F"
type input "[DOMAIN_NAME]"
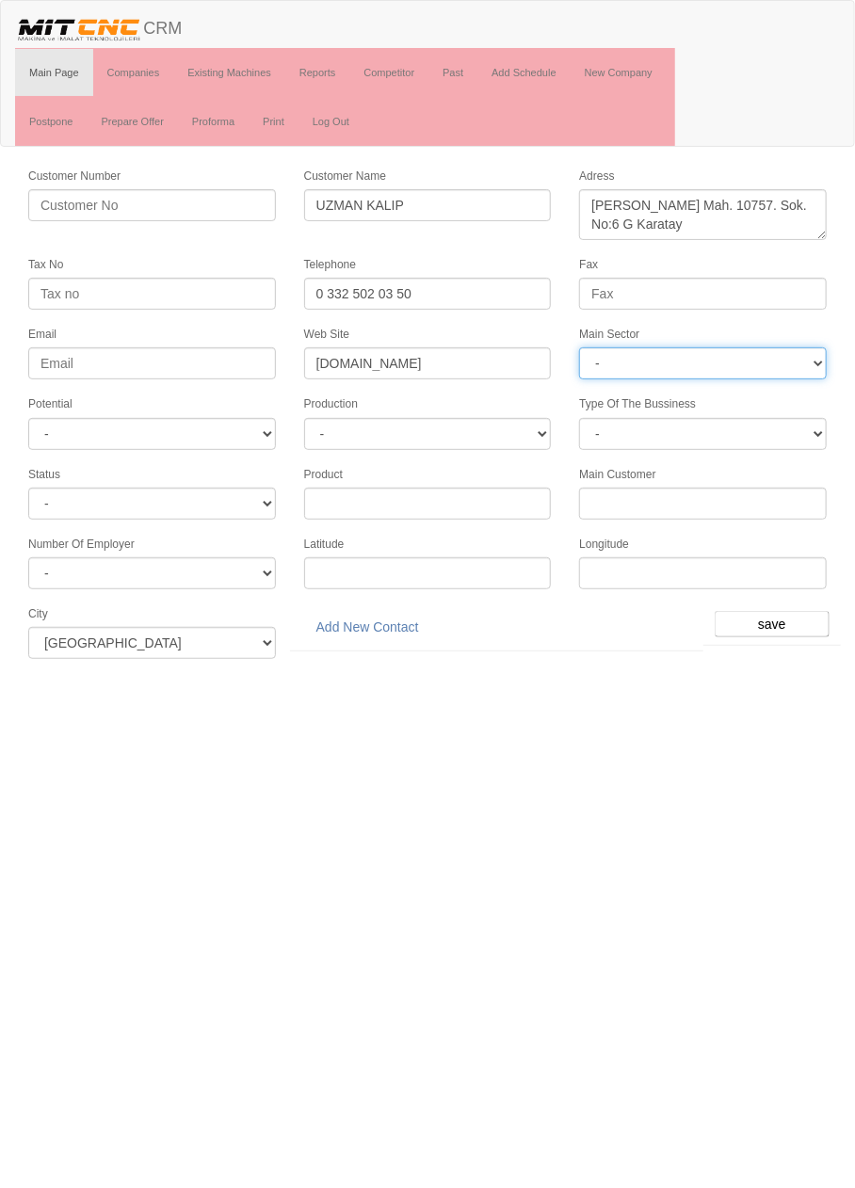
click at [727, 370] on select "- DIE MOLD MACHINERY DEFENCE ELECTRICAL COMPONENTS MEDICAL TOOL MANUFACTURING J…" at bounding box center [703, 363] width 248 height 32
select select "370"
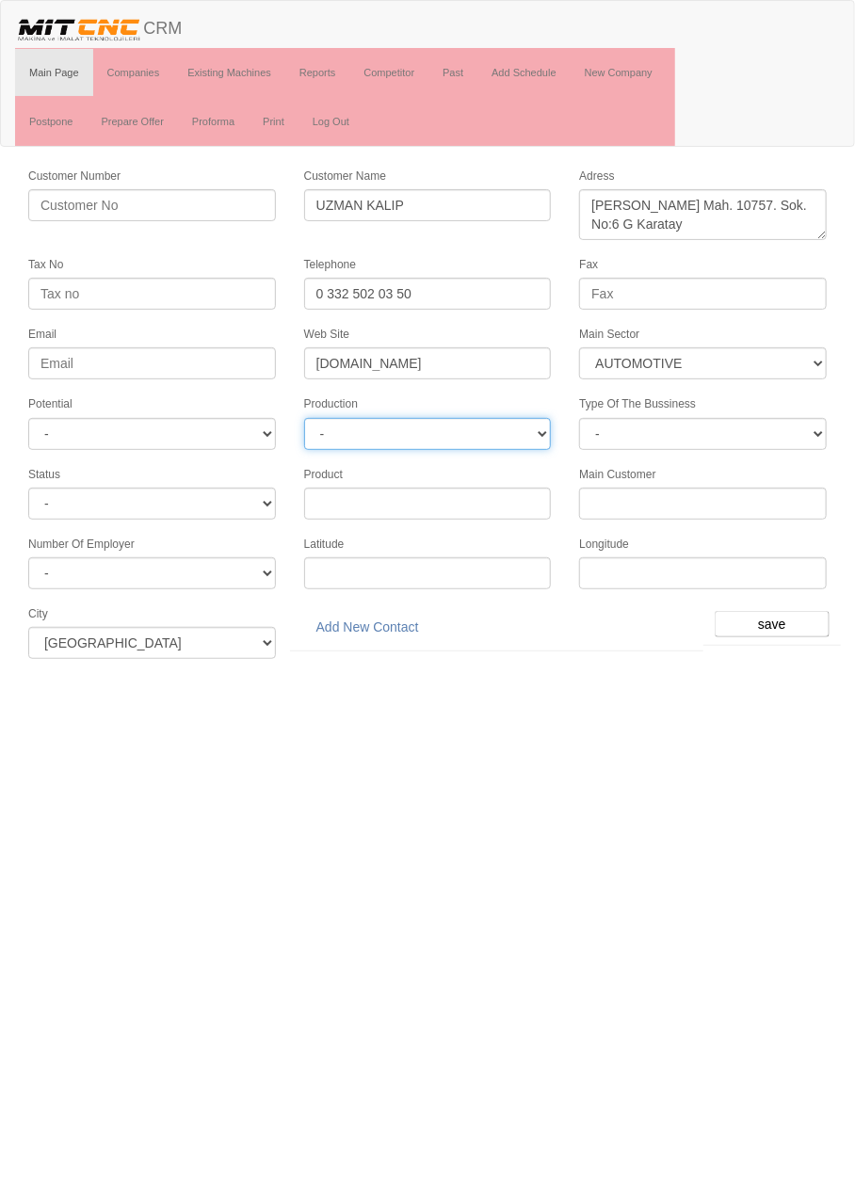
click at [510, 433] on select "-" at bounding box center [428, 434] width 248 height 32
click at [517, 418] on select "-" at bounding box center [428, 434] width 248 height 32
click at [267, 421] on select "- A1 A2 A3 B1 B2 B3 C1 C2 C3" at bounding box center [152, 434] width 248 height 32
select select "4"
click at [775, 613] on input "save" at bounding box center [771, 624] width 115 height 26
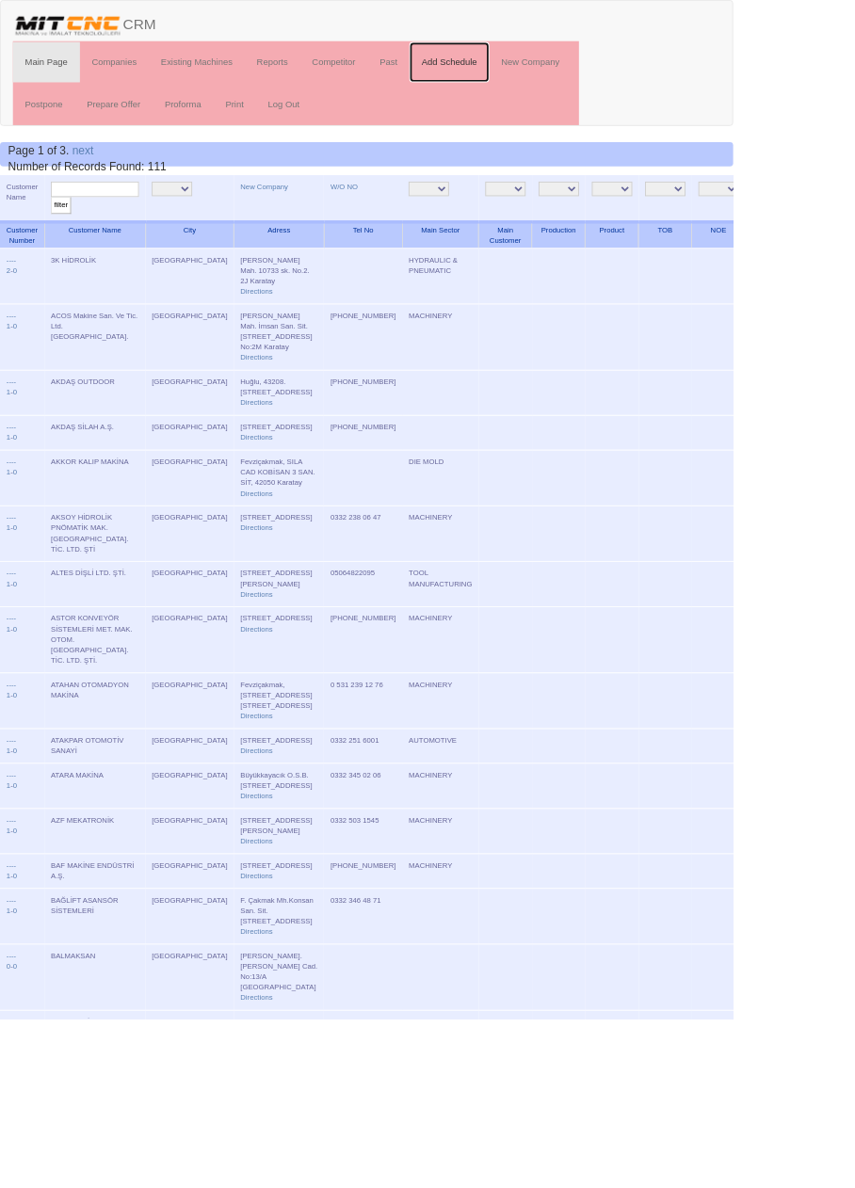
click at [543, 71] on link "Add Schedule" at bounding box center [523, 72] width 93 height 47
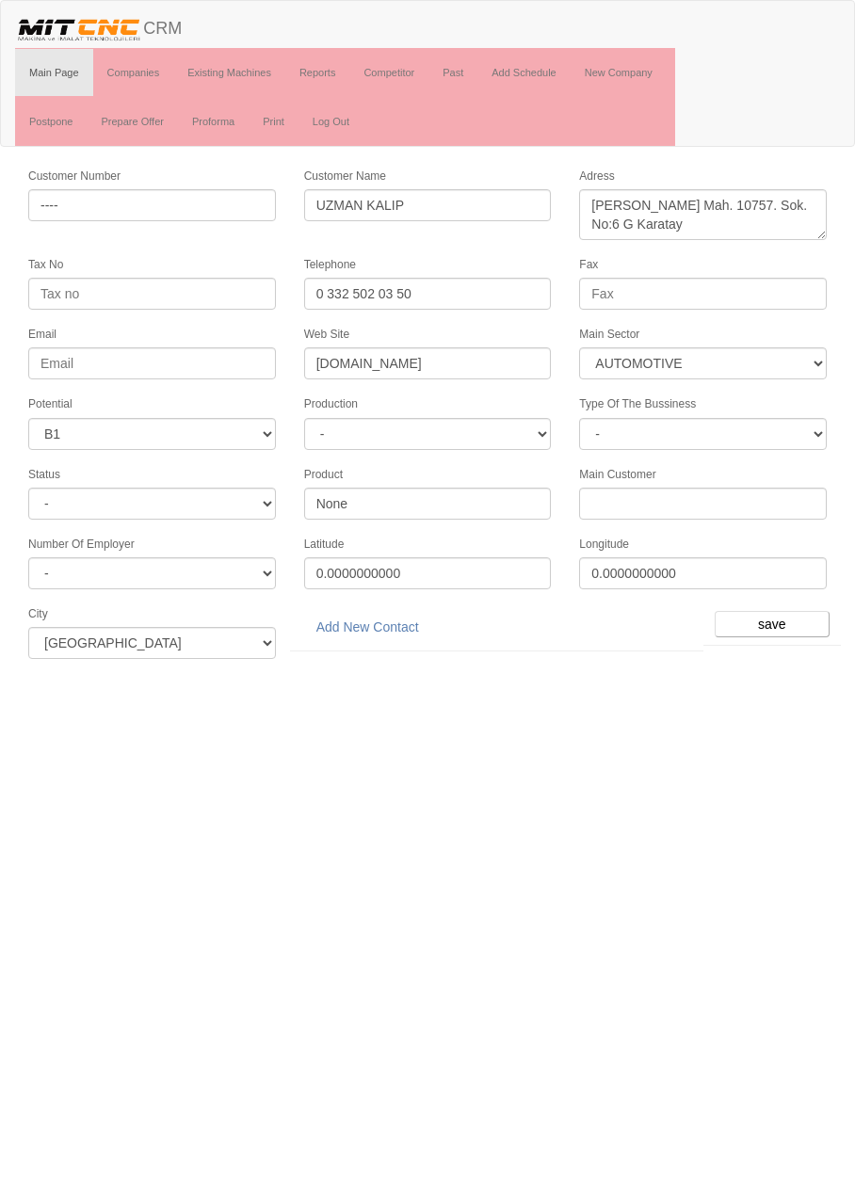
select select "370"
select select "4"
click at [783, 613] on input "save" at bounding box center [771, 624] width 115 height 26
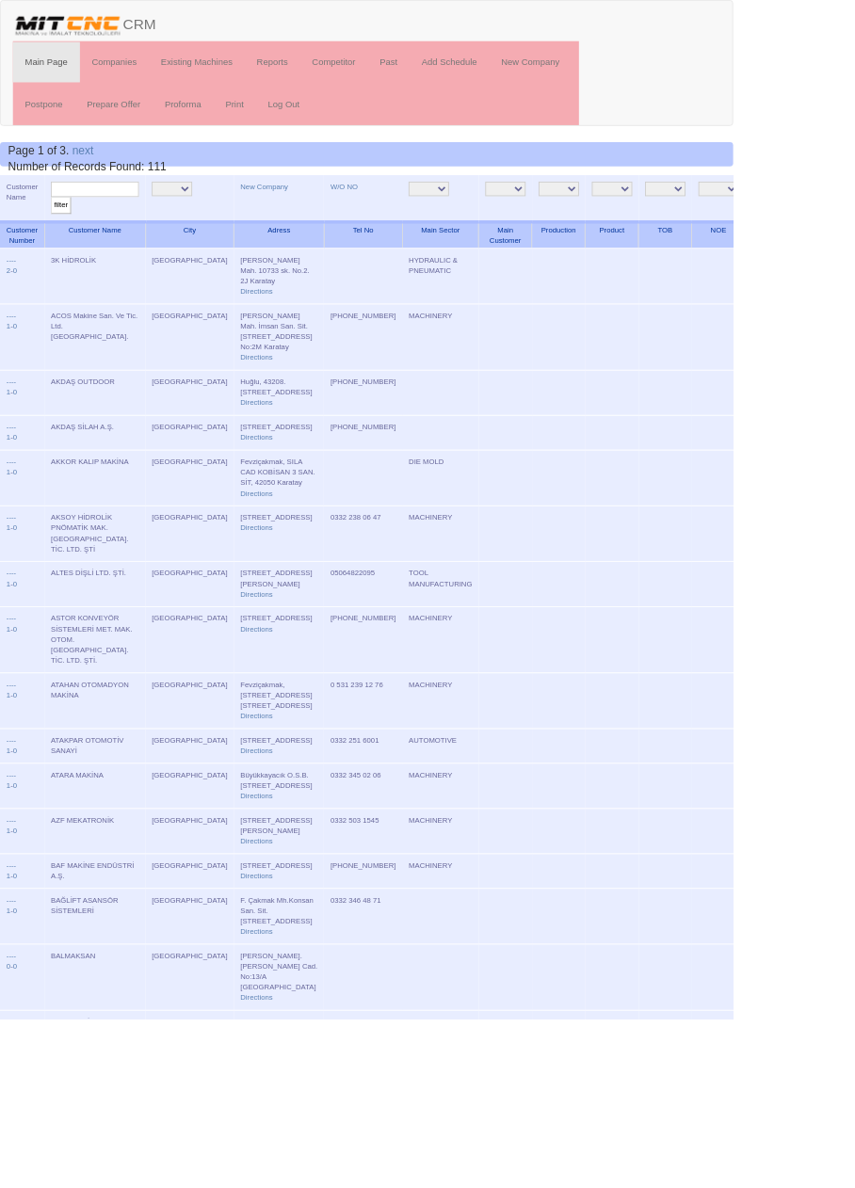
click at [143, 220] on input "text" at bounding box center [110, 221] width 103 height 18
type input "Beğend"
click at [59, 230] on input "filter" at bounding box center [71, 240] width 24 height 20
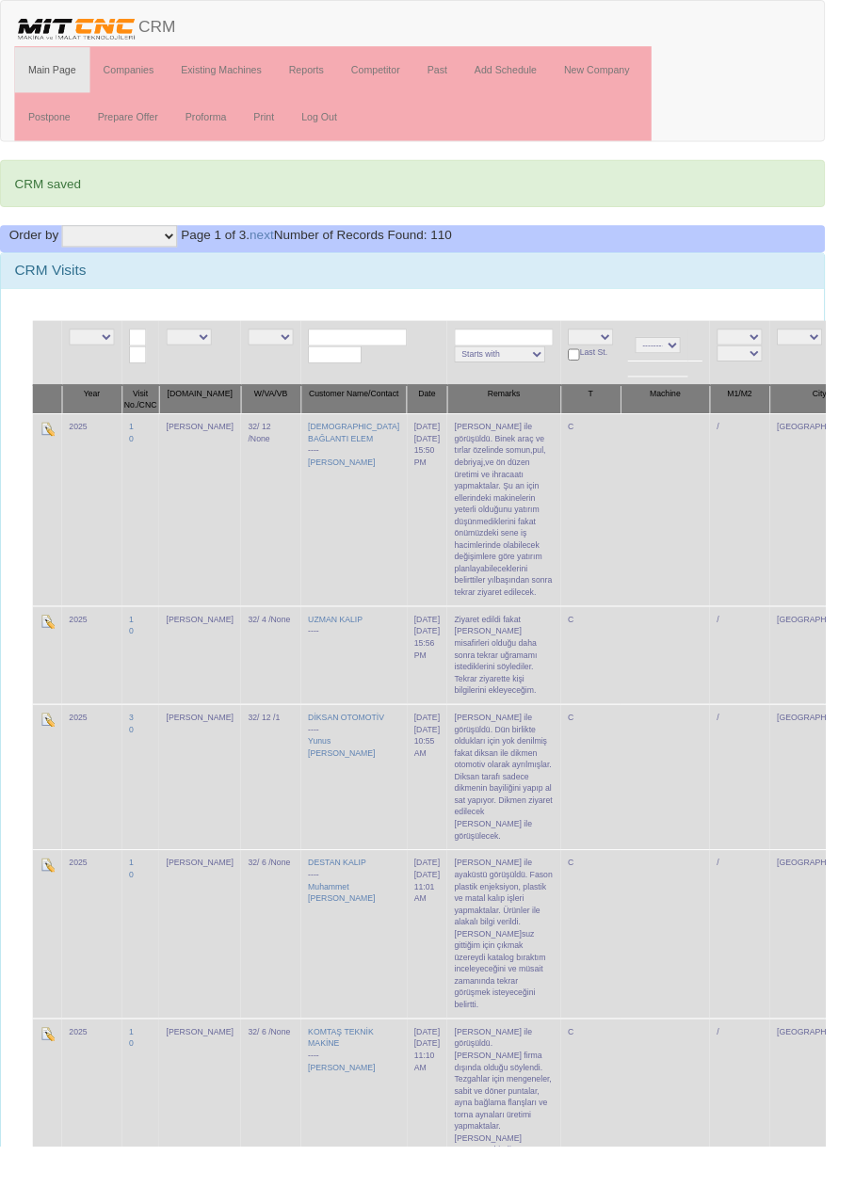
click at [155, 245] on select "Company Company Desc Mark 1 Mark 1 Desc Mark 2 Mark 2 Desc Salesman Salesman De…" at bounding box center [124, 244] width 120 height 23
click at [160, 236] on select "Company Company Desc Mark 1 Mark 1 Desc Mark 2 Mark 2 Desc Salesman Salesman De…" at bounding box center [124, 244] width 120 height 23
click at [139, 71] on link "Companies" at bounding box center [133, 72] width 81 height 47
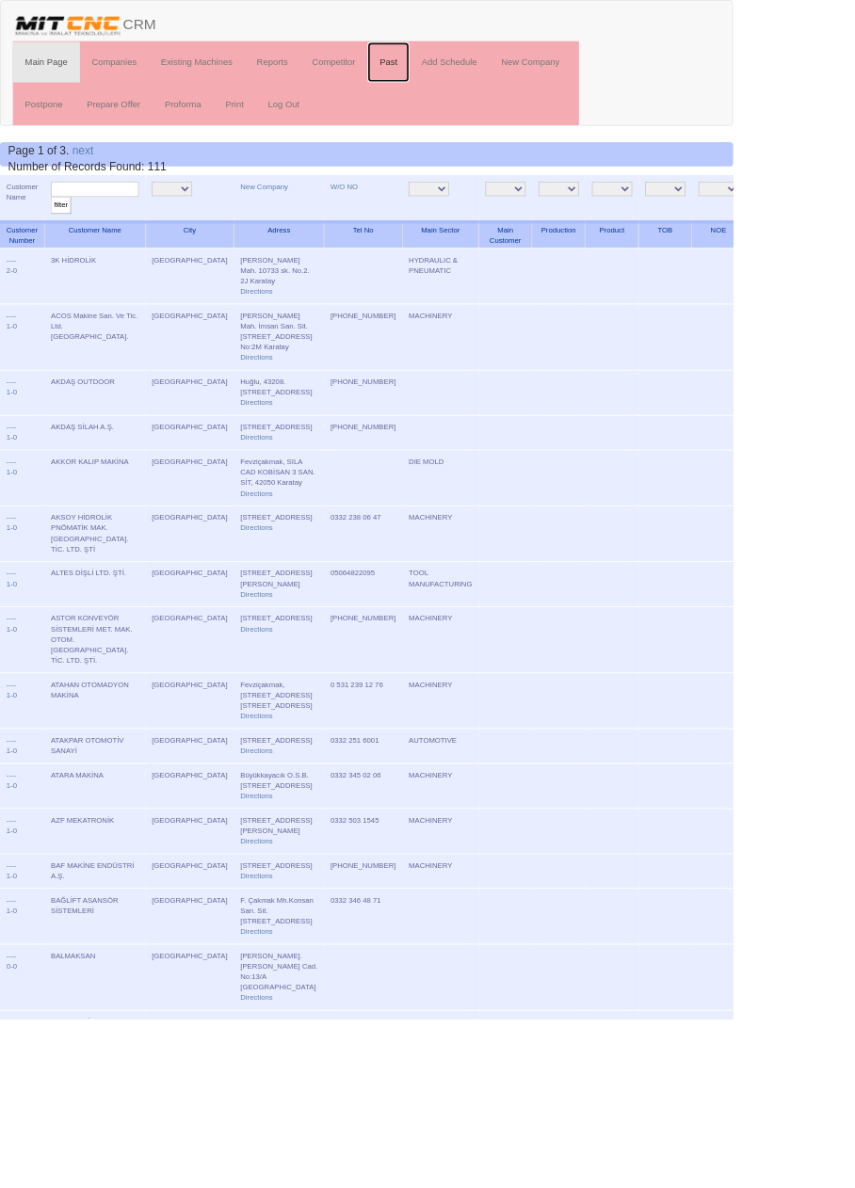
click at [457, 71] on link "Past" at bounding box center [452, 72] width 49 height 47
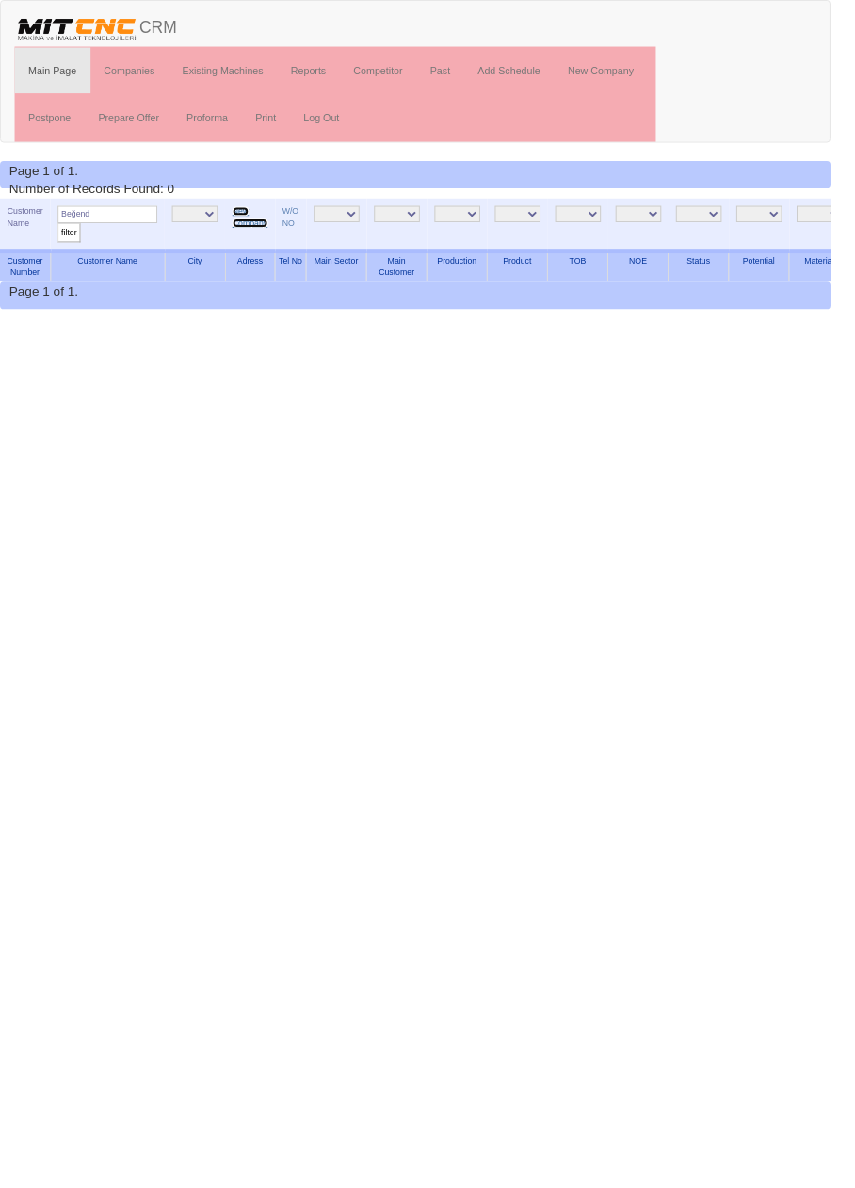
click at [259, 226] on link "New Company" at bounding box center [257, 224] width 37 height 22
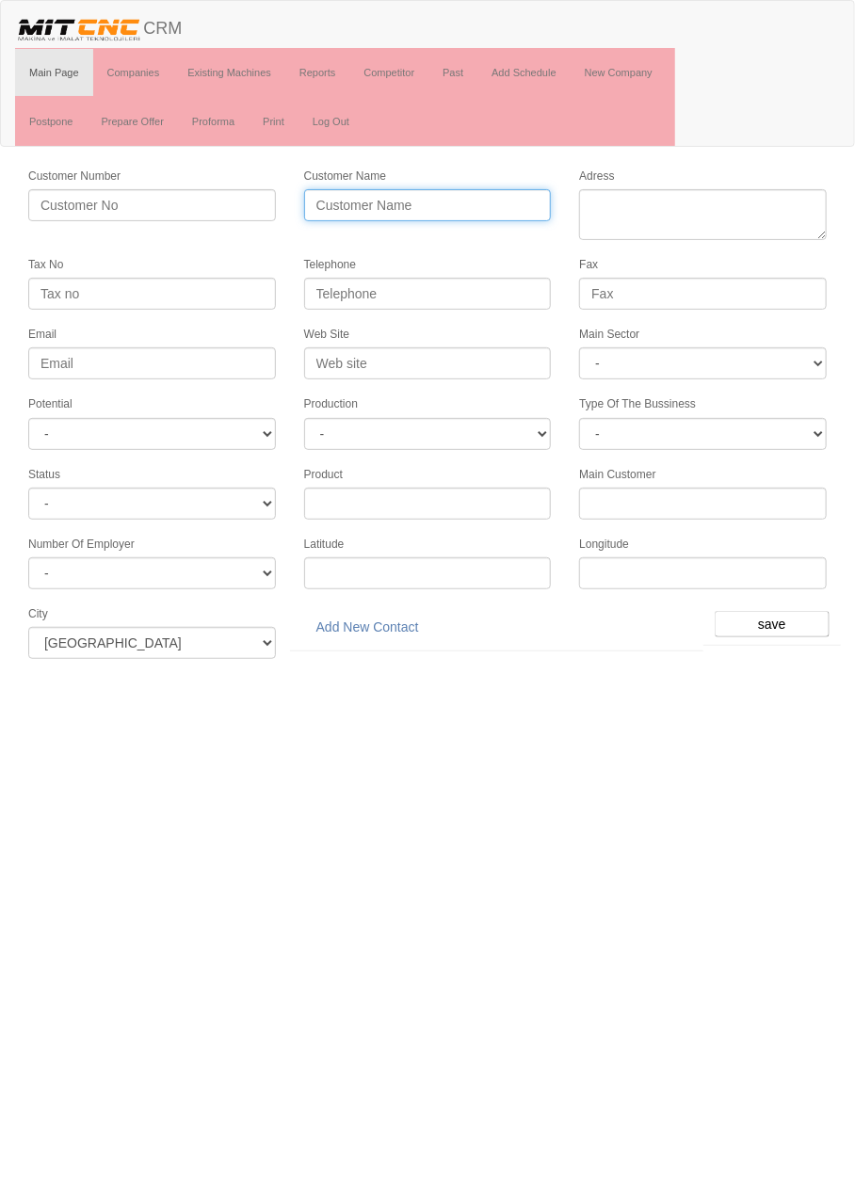
click at [496, 196] on input "Customer Name" at bounding box center [428, 205] width 248 height 32
type input "B"
type input "BEĞENDİ MAKİNA"
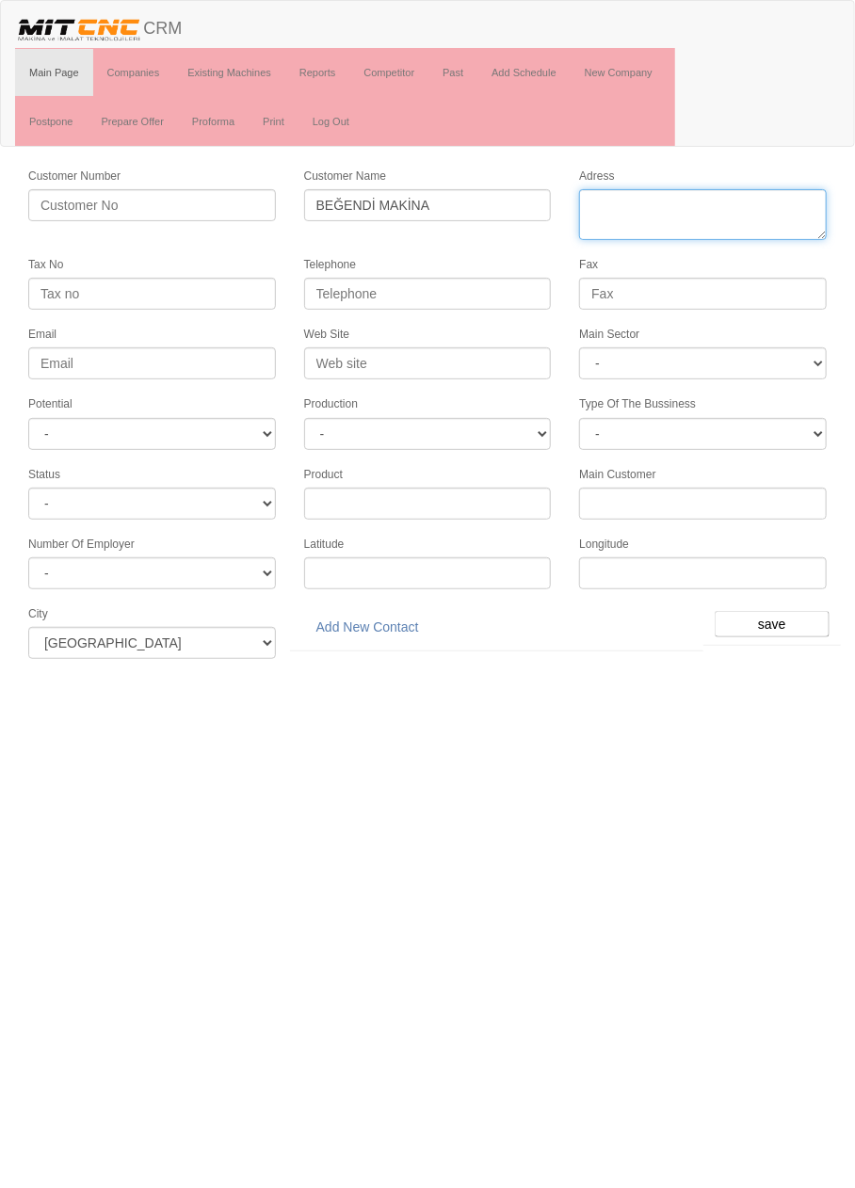
click at [699, 229] on textarea "Adress" at bounding box center [703, 214] width 248 height 51
paste textarea "[PERSON_NAME] Mh. 10758 sk. [STREET_ADDRESS]"
type textarea "[PERSON_NAME] Mh. 10758 sk. [STREET_ADDRESS]"
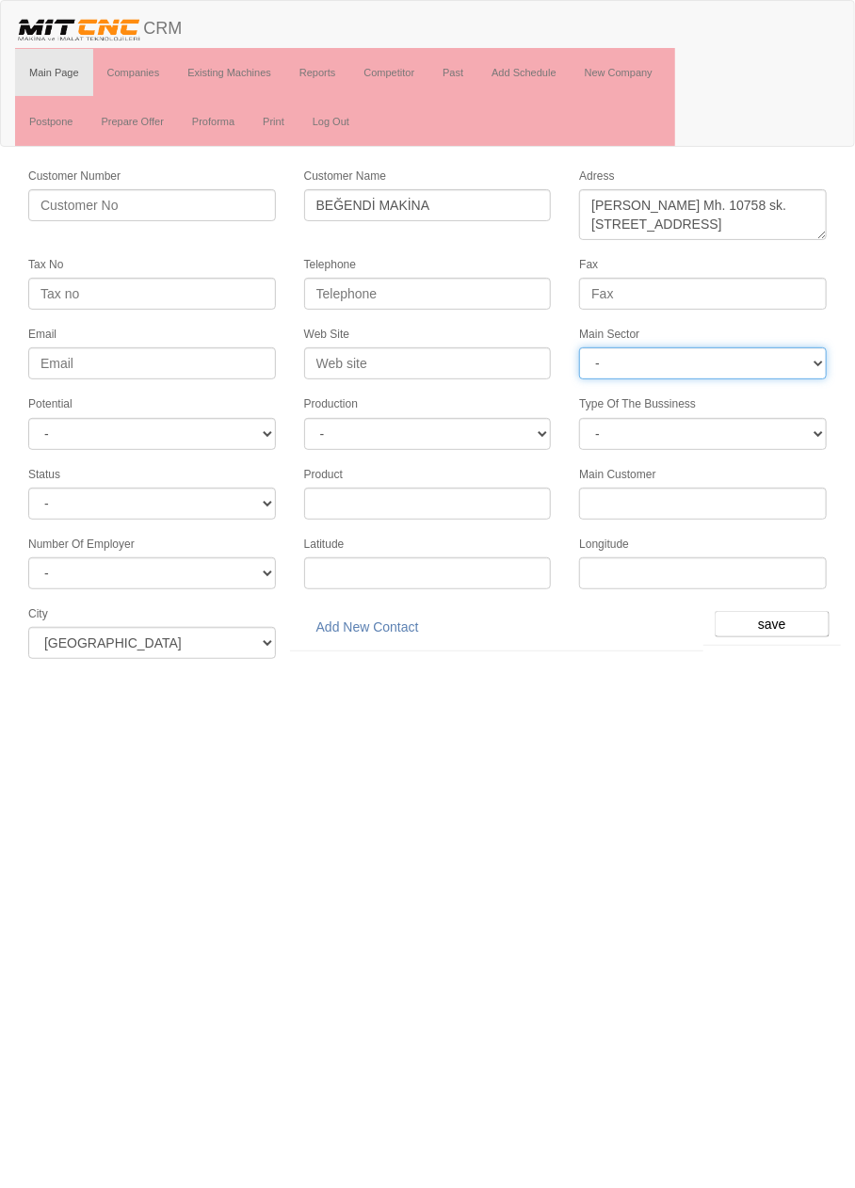
click at [769, 359] on select "- DIE MOLD MACHINERY DEFENCE ELECTRICAL COMPONENTS MEDICAL TOOL MANUFACTURING J…" at bounding box center [703, 363] width 248 height 32
select select "363"
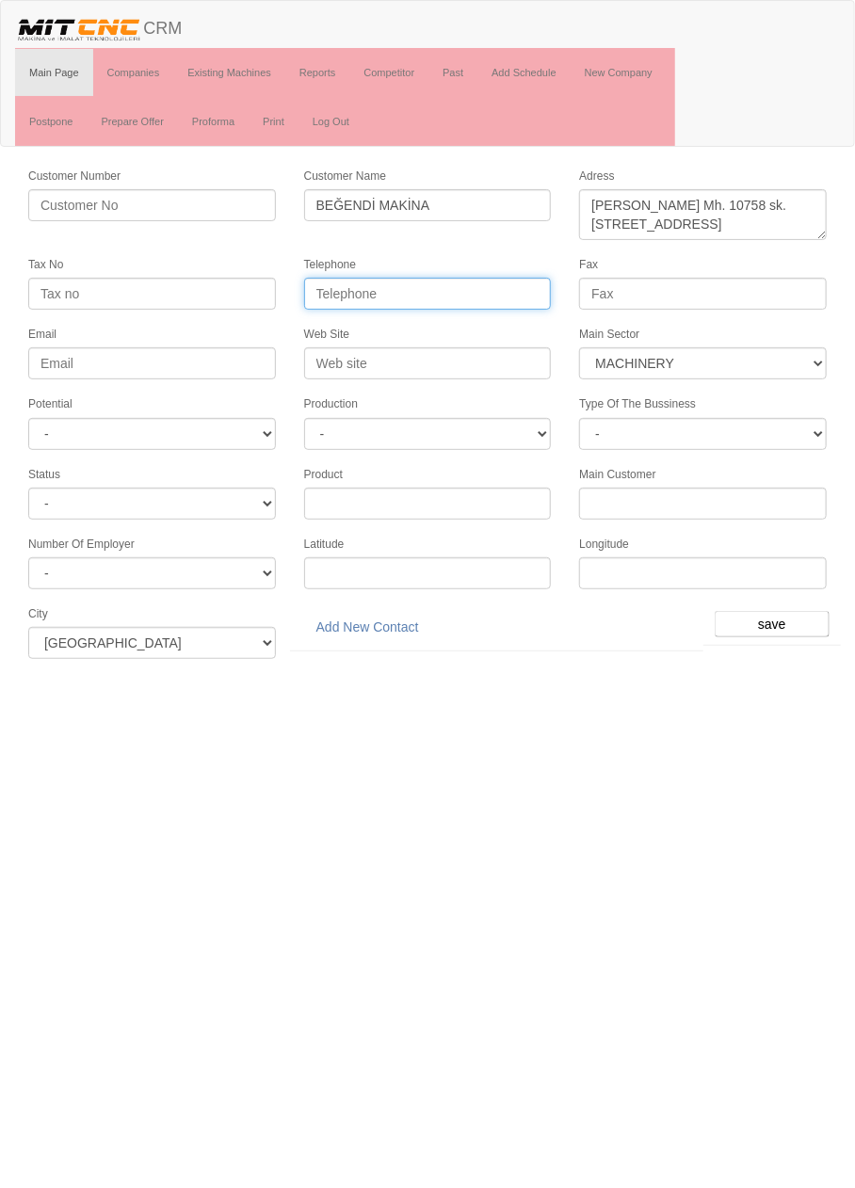
click at [496, 295] on input "Telephone" at bounding box center [428, 294] width 248 height 32
click at [236, 430] on select "- A1 A2 A3 B1 B2 B3 C1 C2 C3" at bounding box center [152, 434] width 248 height 32
select select "6"
click at [817, 659] on form "Customer Number Customer Name BEĞENDİ MAKİNA Adress Tax No Telephone Fax Email …" at bounding box center [427, 419] width 855 height 507
click at [779, 611] on input "save" at bounding box center [771, 624] width 115 height 26
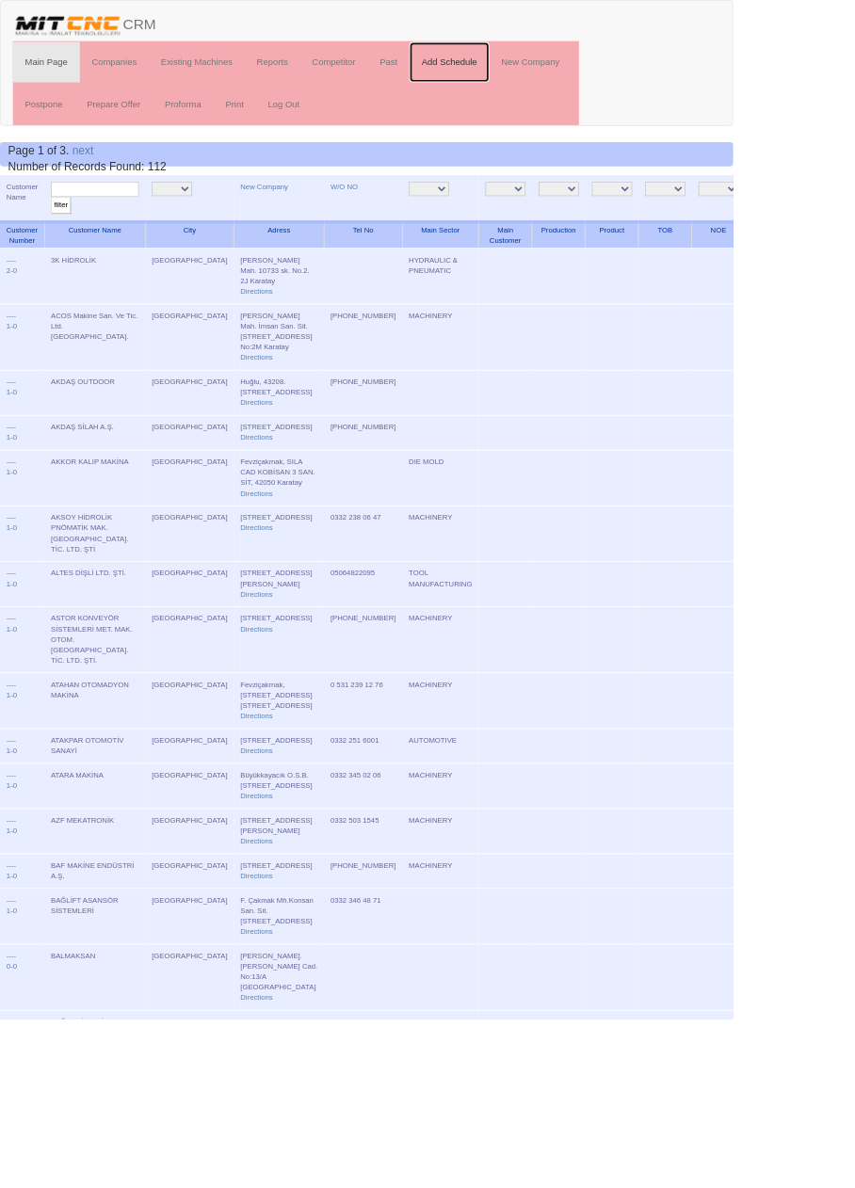
click at [533, 72] on link "Add Schedule" at bounding box center [523, 72] width 93 height 47
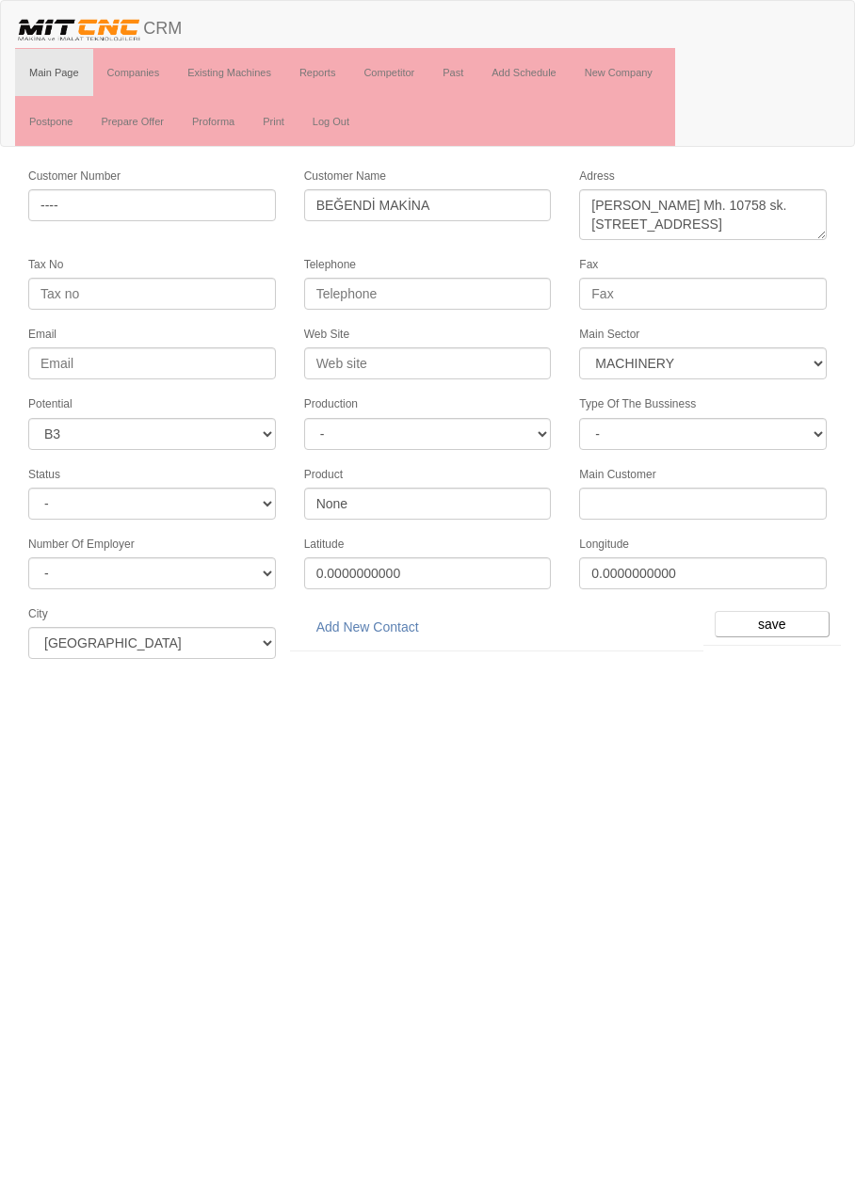
select select "363"
select select "6"
click at [783, 611] on input "save" at bounding box center [771, 624] width 115 height 26
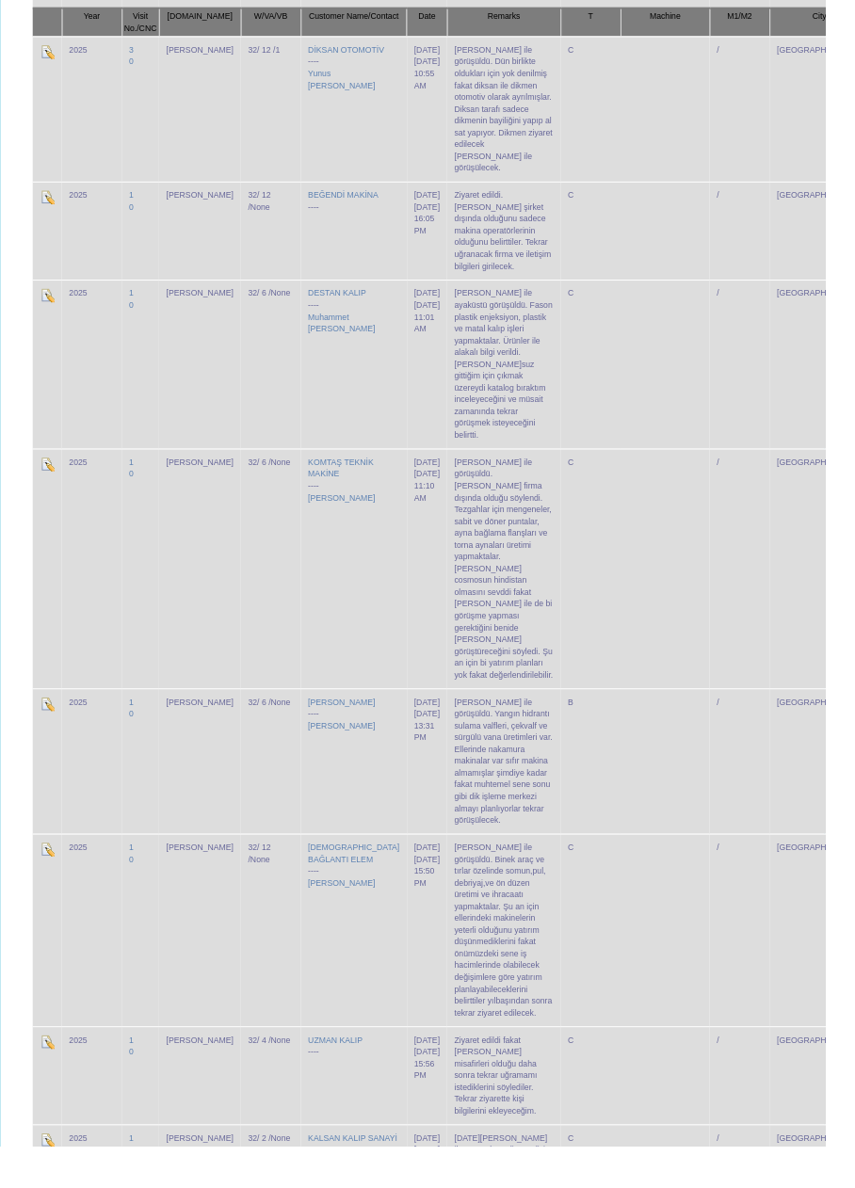
scroll to position [322, 0]
